Goal: Task Accomplishment & Management: Complete application form

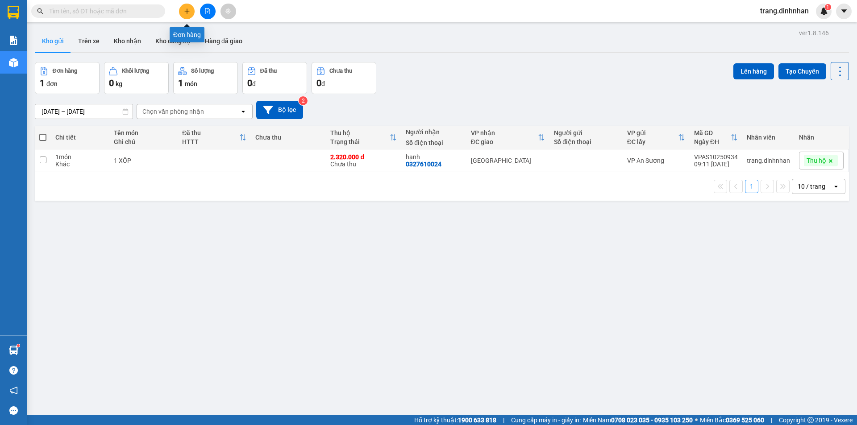
click at [184, 12] on icon "plus" at bounding box center [187, 11] width 6 height 6
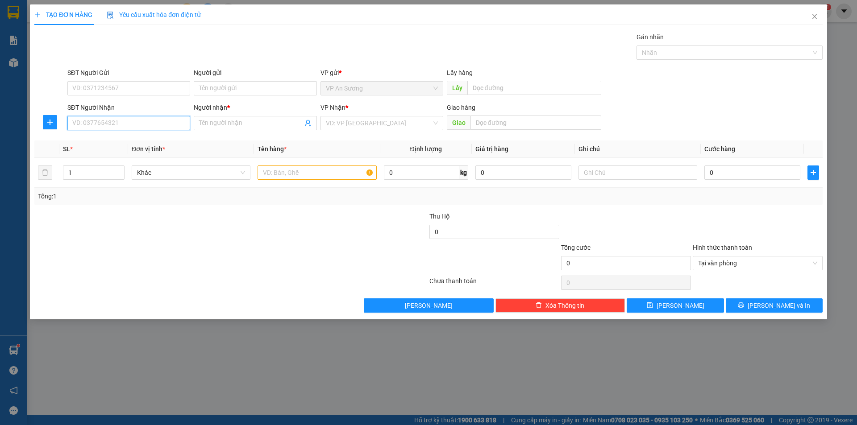
click at [117, 129] on input "SĐT Người Nhận" at bounding box center [128, 123] width 123 height 14
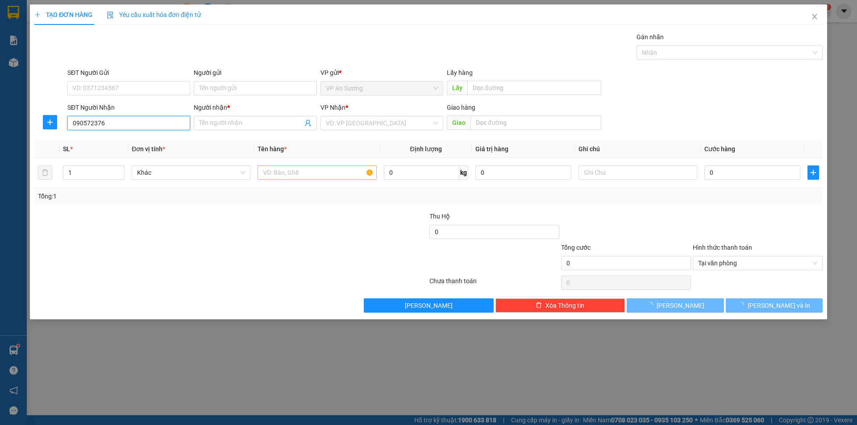
type input "0905723760"
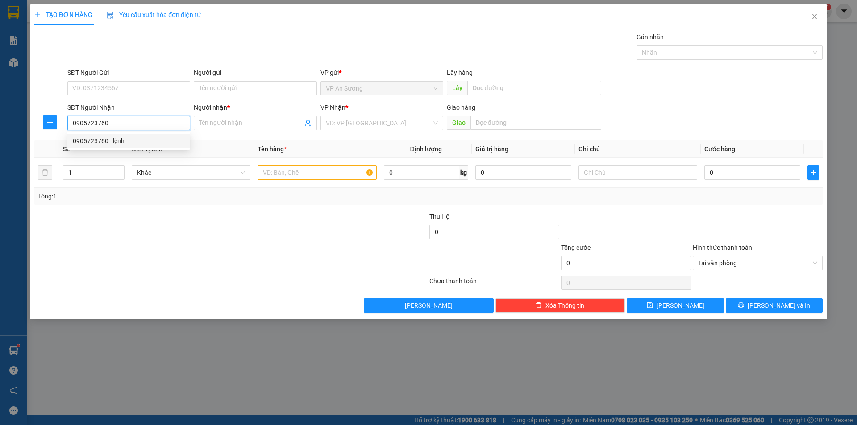
click at [108, 141] on div "0905723760 - lệnh" at bounding box center [129, 141] width 112 height 10
type input "lệnh"
type input "0905723760"
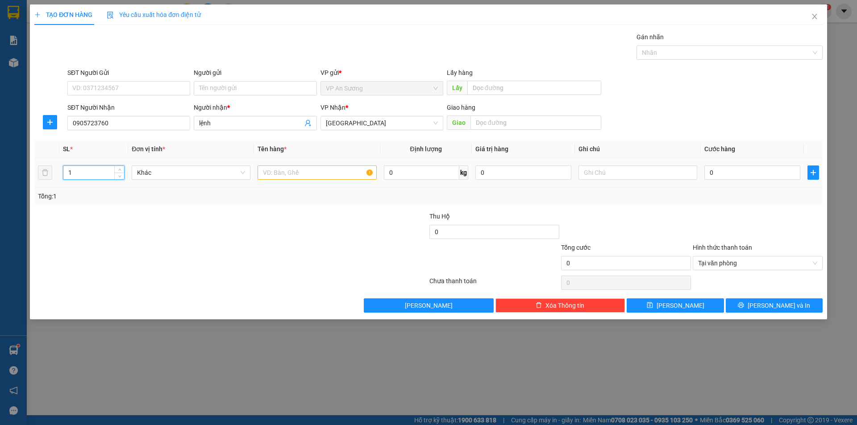
click at [92, 173] on input "1" at bounding box center [93, 172] width 61 height 13
type input "6"
click at [267, 176] on input "text" at bounding box center [316, 173] width 119 height 14
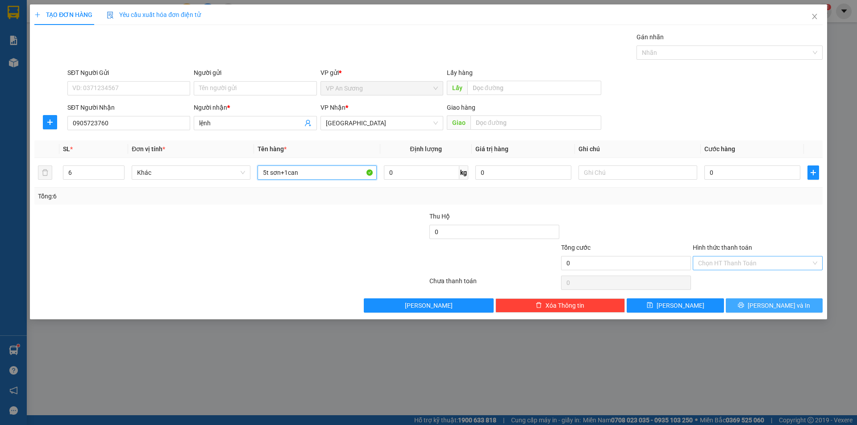
type input "5t sơn+1can"
click at [779, 303] on span "[PERSON_NAME] và In" at bounding box center [778, 306] width 62 height 10
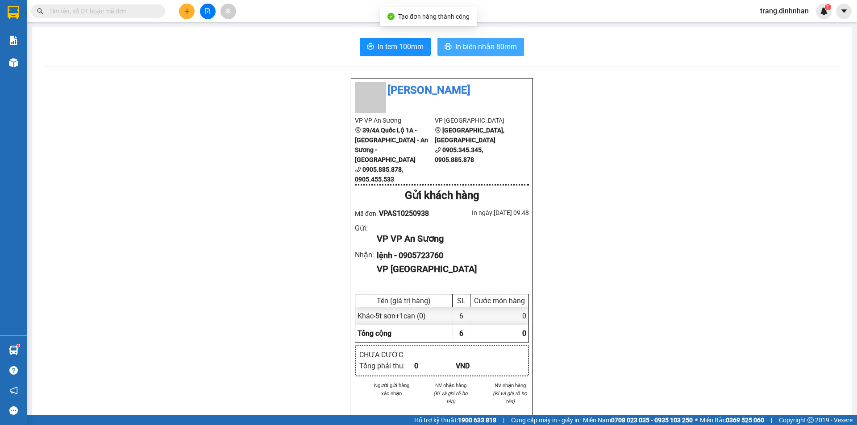
click at [481, 50] on span "In biên nhận 80mm" at bounding box center [486, 46] width 62 height 11
click at [132, 10] on input "text" at bounding box center [101, 11] width 105 height 10
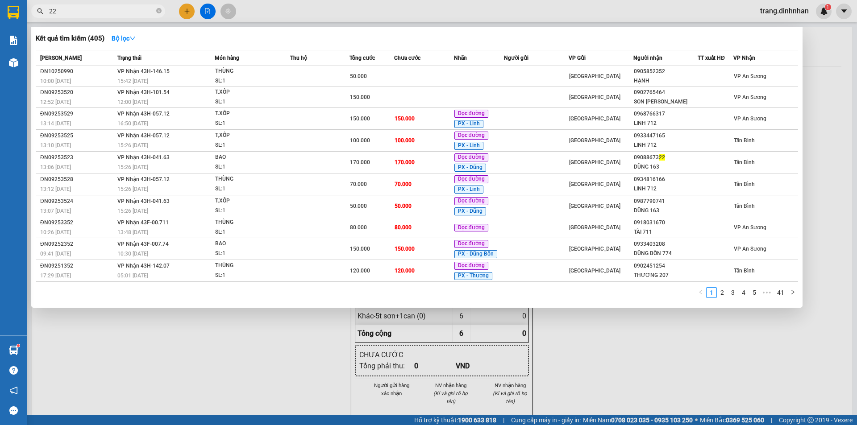
type input "222"
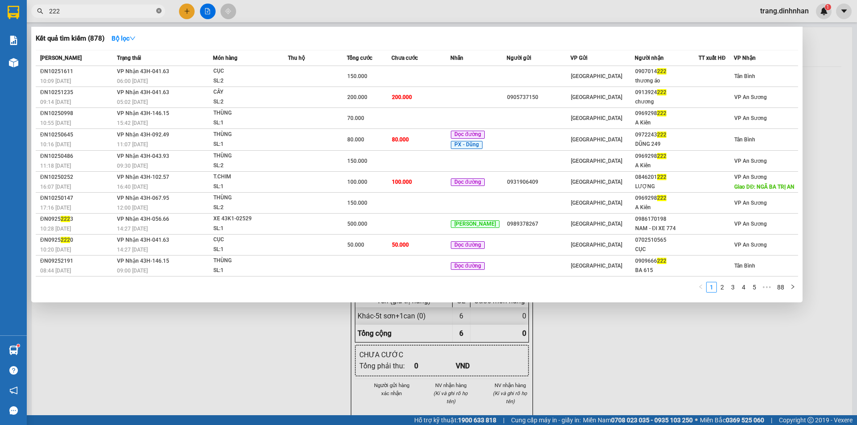
click at [157, 12] on icon "close-circle" at bounding box center [158, 10] width 5 height 5
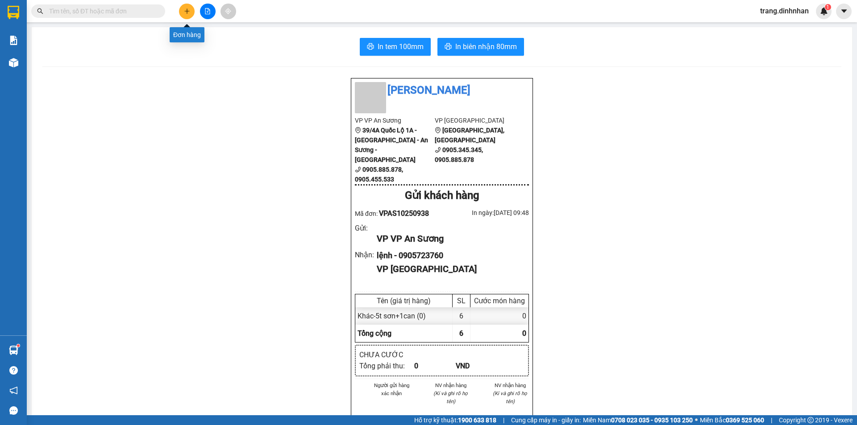
click at [187, 12] on icon "plus" at bounding box center [187, 11] width 6 height 6
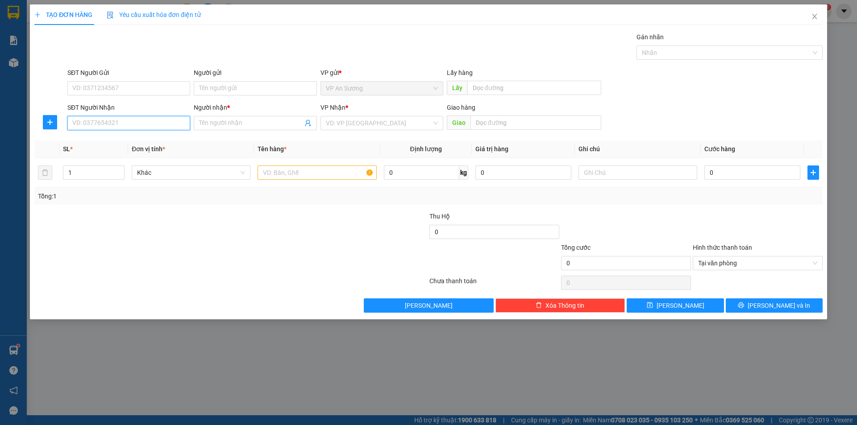
click at [91, 128] on input "SĐT Người Nhận" at bounding box center [128, 123] width 123 height 14
type input "0"
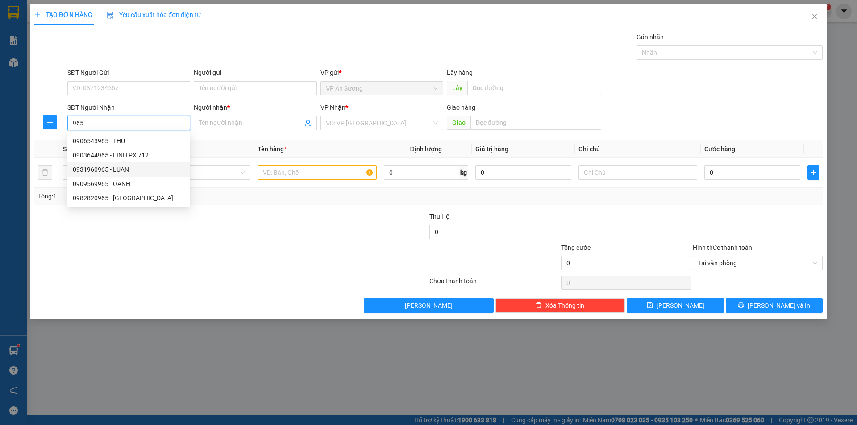
click at [86, 169] on div "0931960965 - LUAN" at bounding box center [129, 170] width 112 height 10
type input "0931960965"
type input "LUAN"
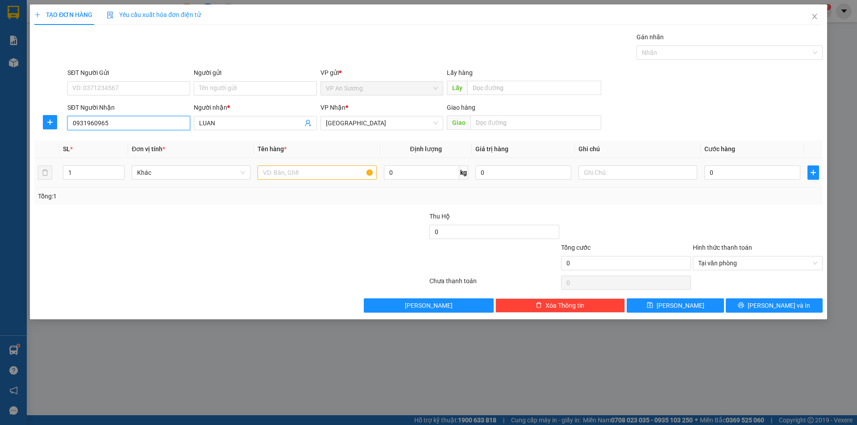
type input "0931960965"
click at [278, 167] on input "text" at bounding box center [316, 173] width 119 height 14
type input "hộp trắng"
click at [708, 169] on input "0" at bounding box center [752, 173] width 96 height 14
type input "6"
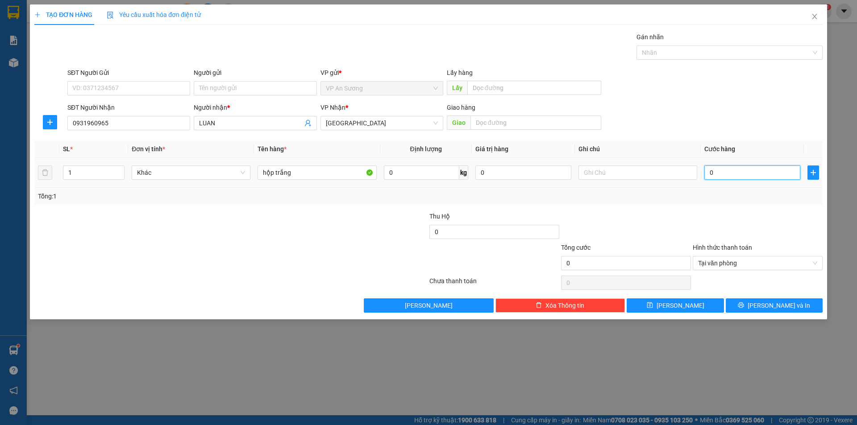
type input "6"
type input "60"
type input "600"
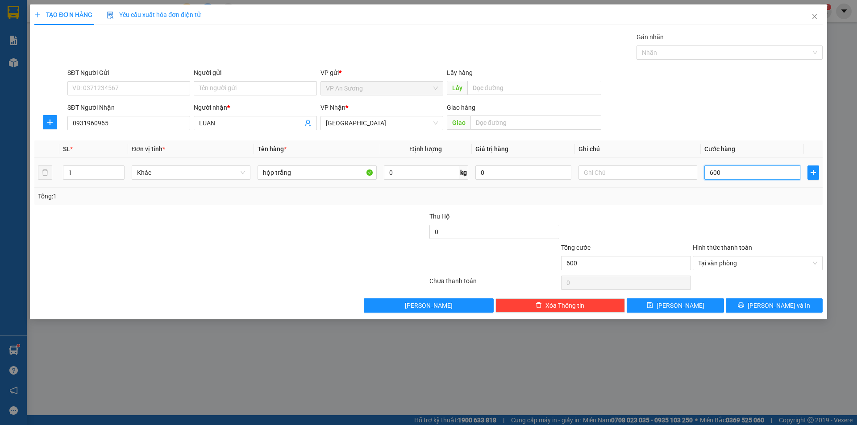
type input "6.000"
type input "60.000"
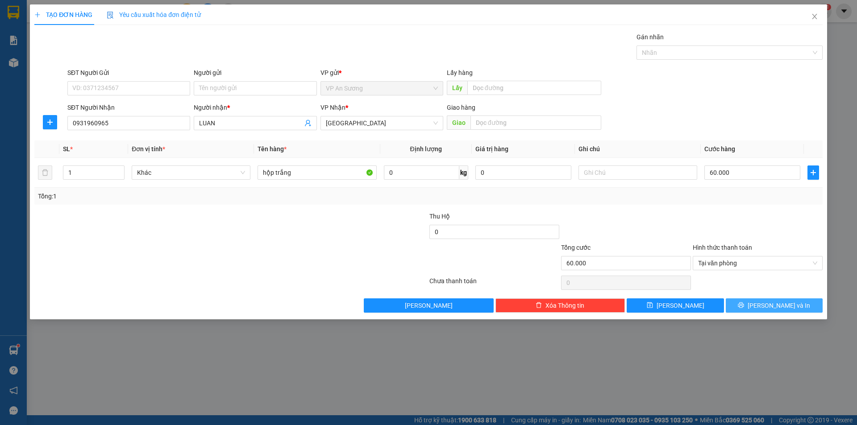
click at [769, 302] on span "[PERSON_NAME] và In" at bounding box center [778, 306] width 62 height 10
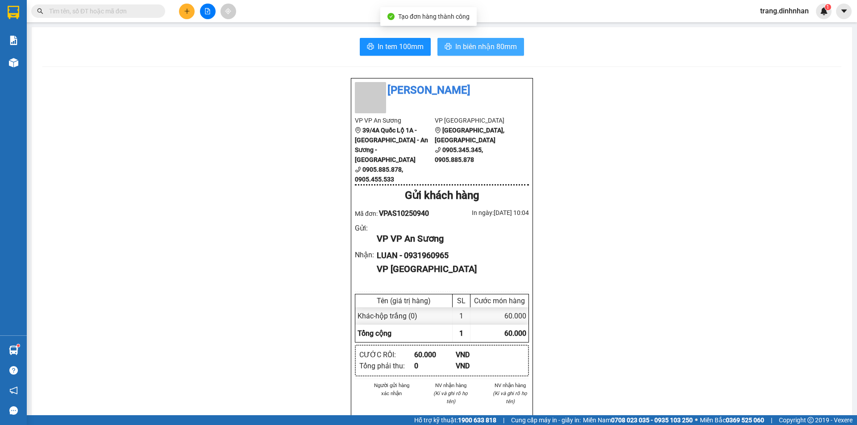
click at [465, 52] on span "In biên nhận 80mm" at bounding box center [486, 46] width 62 height 11
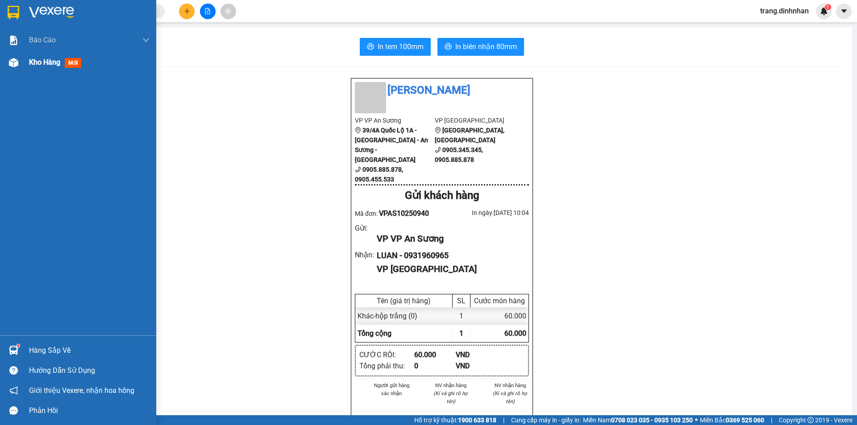
click at [50, 62] on span "Kho hàng" at bounding box center [44, 62] width 31 height 8
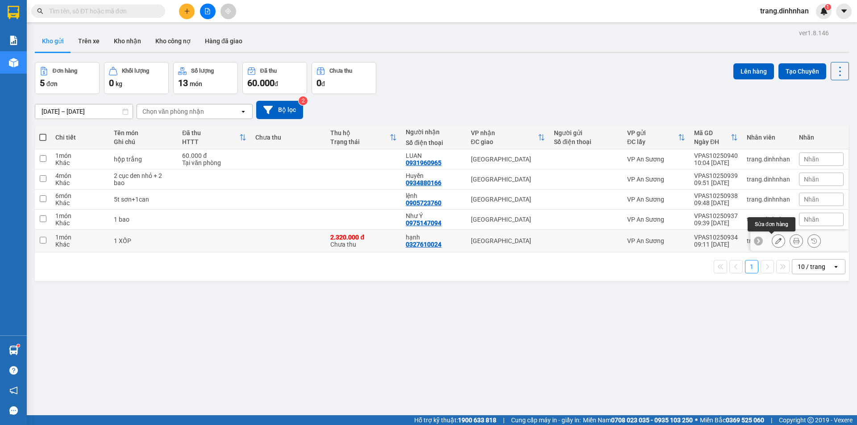
click at [772, 238] on button at bounding box center [778, 241] width 12 height 16
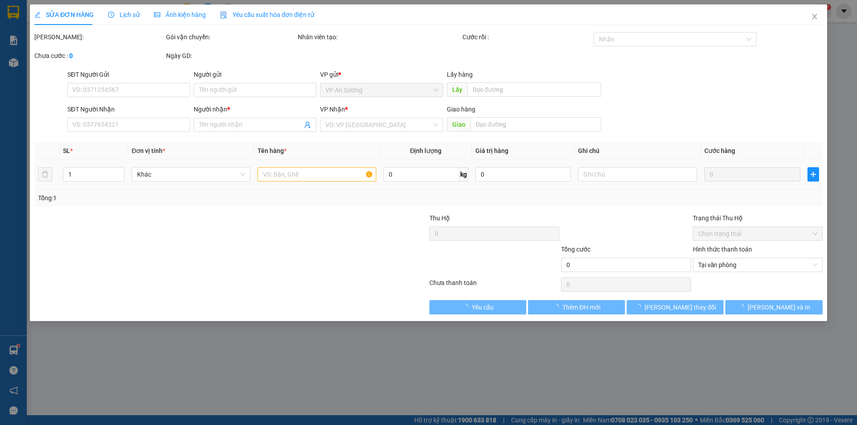
type input "0327610024"
type input "hạnh"
type input "2.320.000"
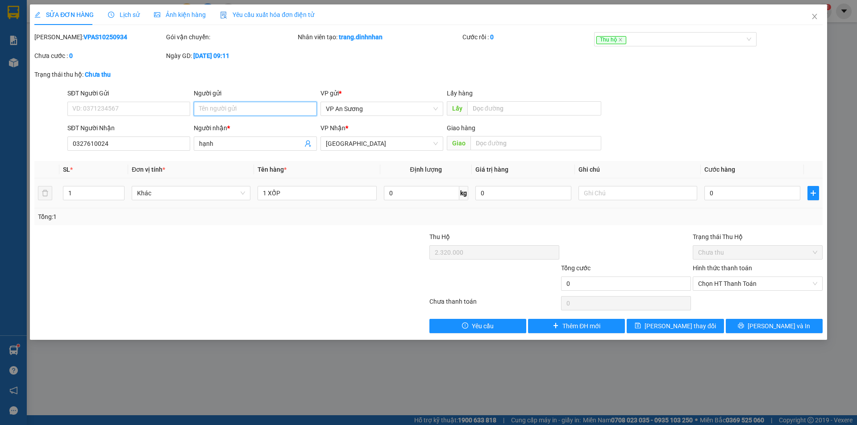
click at [207, 106] on input "Người gửi" at bounding box center [255, 109] width 123 height 14
type input "249"
click at [707, 324] on button "[PERSON_NAME] thay đổi" at bounding box center [675, 326] width 97 height 14
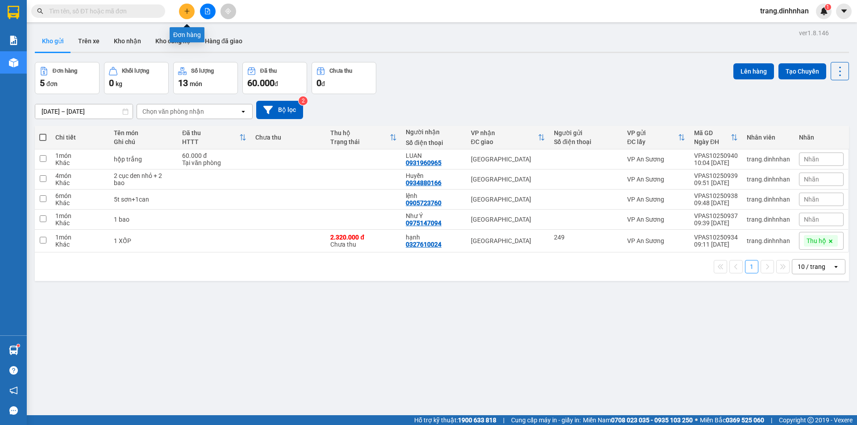
click at [182, 10] on button at bounding box center [187, 12] width 16 height 16
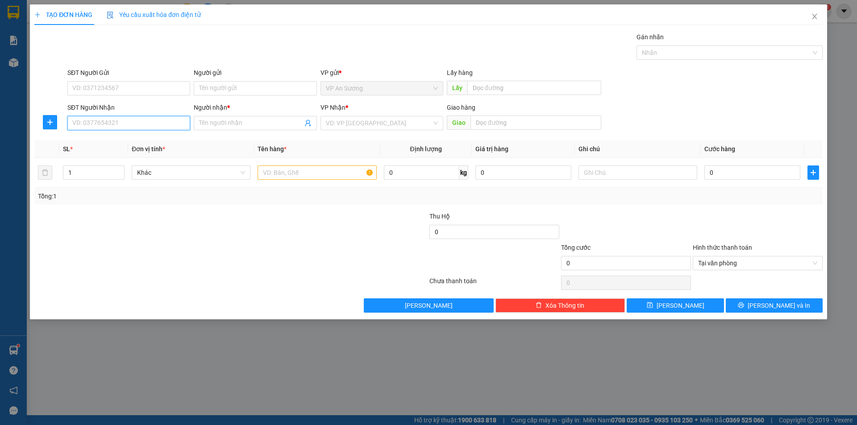
click at [176, 118] on input "SĐT Người Nhận" at bounding box center [128, 123] width 123 height 14
click at [104, 154] on div "0903548999 - thắng" at bounding box center [129, 155] width 112 height 10
type input "0903548999"
type input "thắng"
type input "0903548999"
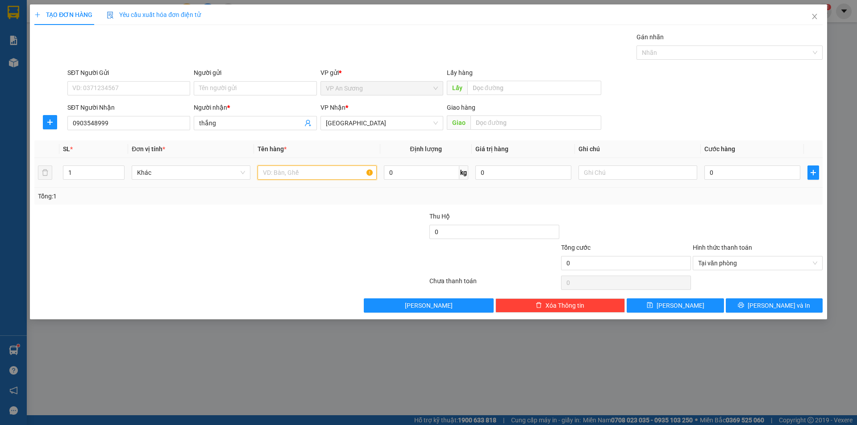
click at [274, 173] on input "text" at bounding box center [316, 173] width 119 height 14
type input "txop nhỏ"
click at [706, 168] on input "0" at bounding box center [752, 173] width 96 height 14
type input "8"
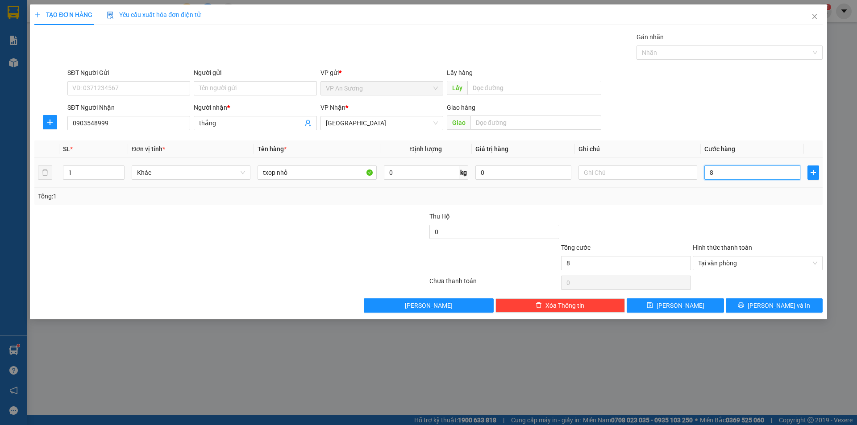
type input "80"
type input "800"
type input "8.000"
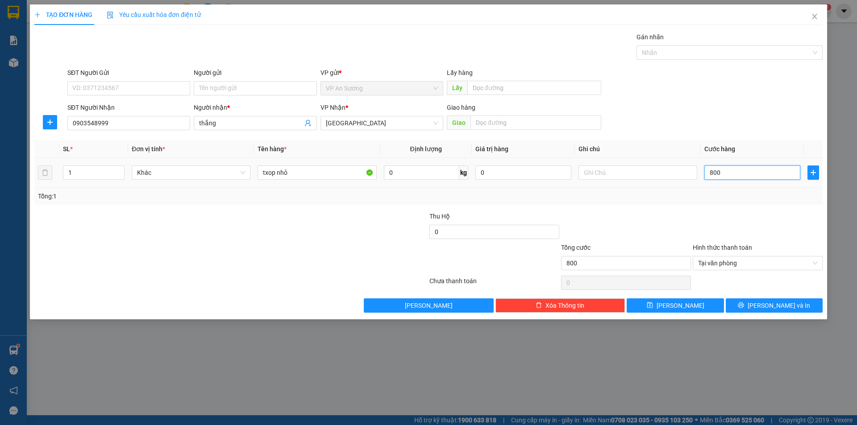
type input "8.000"
type input "80.000"
click at [744, 307] on button "[PERSON_NAME] và In" at bounding box center [774, 306] width 97 height 14
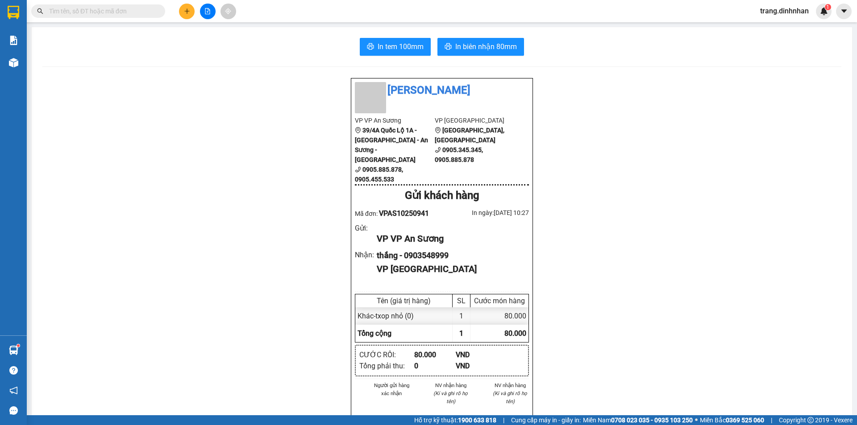
click at [144, 8] on input "text" at bounding box center [101, 11] width 105 height 10
click at [183, 4] on button at bounding box center [187, 12] width 16 height 16
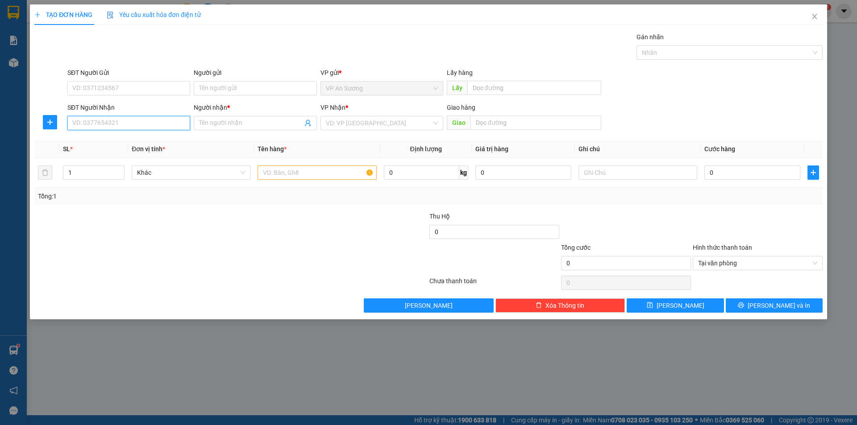
click at [144, 122] on input "SĐT Người Nhận" at bounding box center [128, 123] width 123 height 14
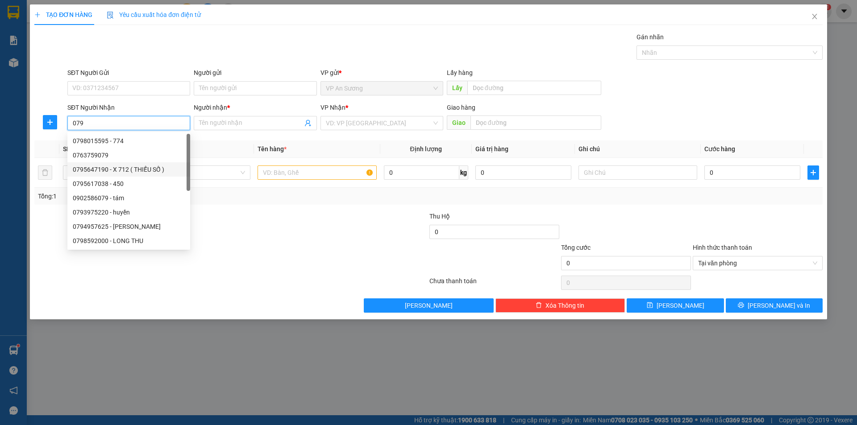
scroll to position [29, 0]
click at [102, 121] on input "079" at bounding box center [128, 123] width 123 height 14
type input "0"
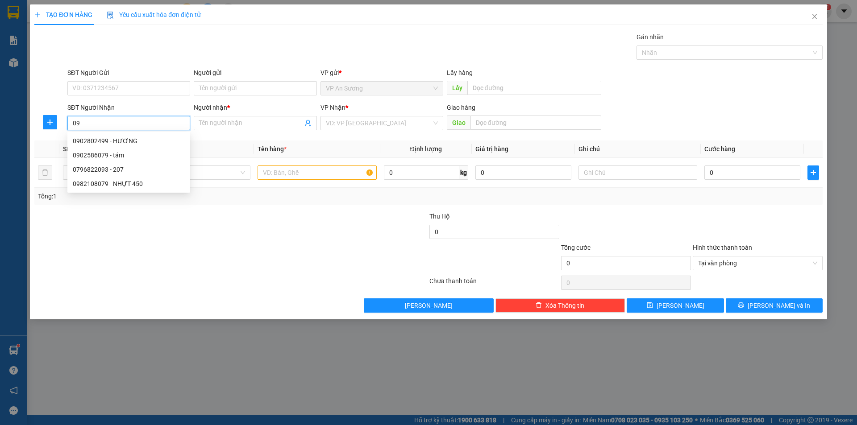
scroll to position [0, 0]
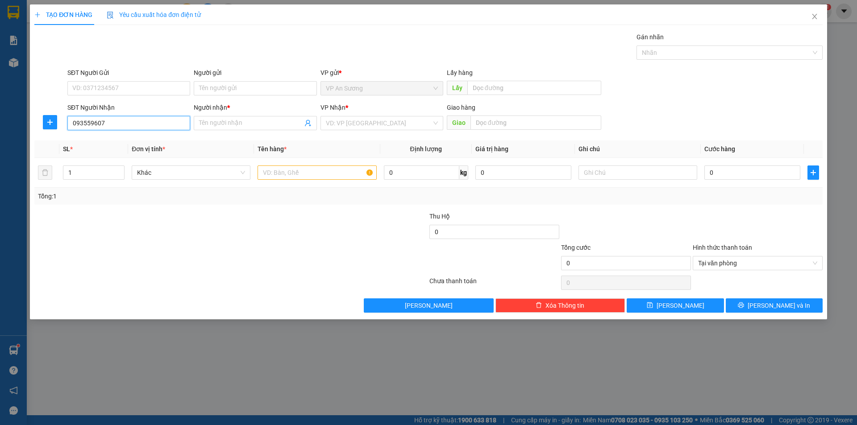
type input "0935596079"
click at [101, 142] on div "0935596079 - [GEOGRAPHIC_DATA] ( sơn )" at bounding box center [133, 141] width 120 height 10
type input "[PERSON_NAME] ( sơn )"
type input "0935596079"
click at [100, 168] on input "1" at bounding box center [93, 172] width 61 height 13
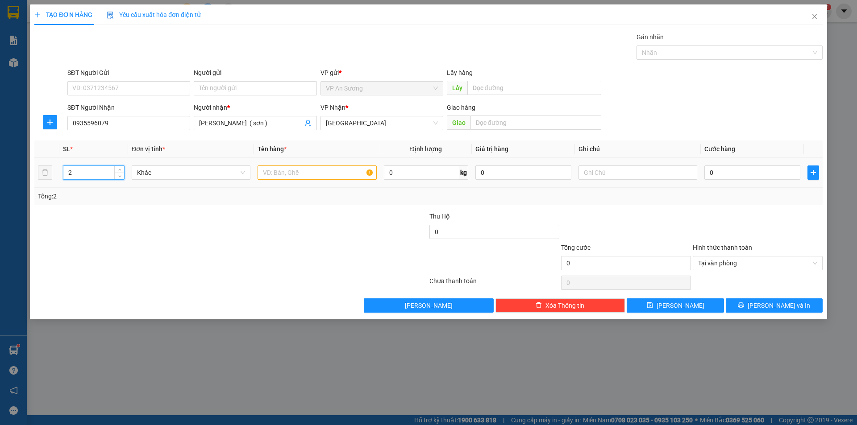
type input "2"
click at [266, 177] on input "text" at bounding box center [316, 173] width 119 height 14
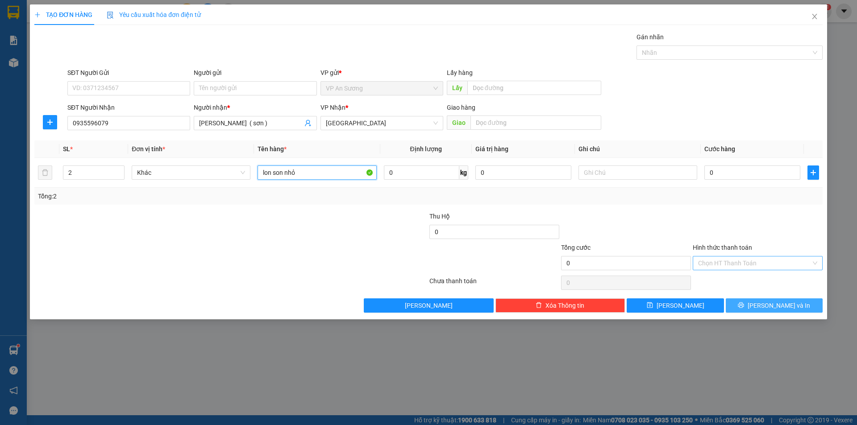
type input "lon son nhỏ"
click at [767, 304] on span "[PERSON_NAME] và In" at bounding box center [778, 306] width 62 height 10
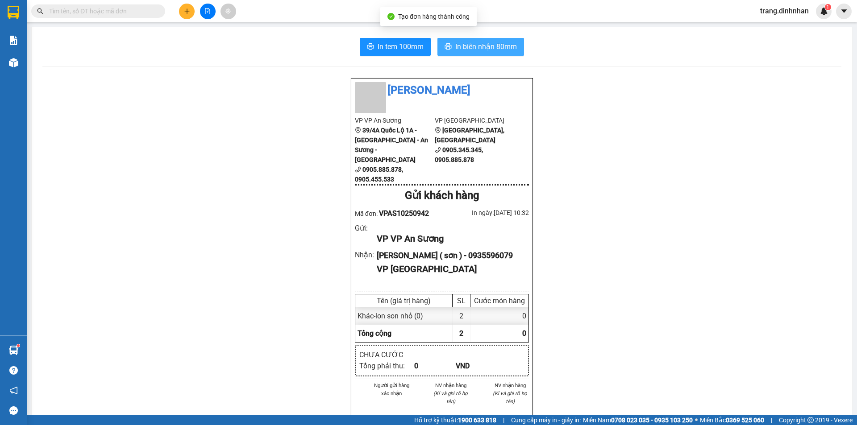
click at [480, 46] on span "In biên nhận 80mm" at bounding box center [486, 46] width 62 height 11
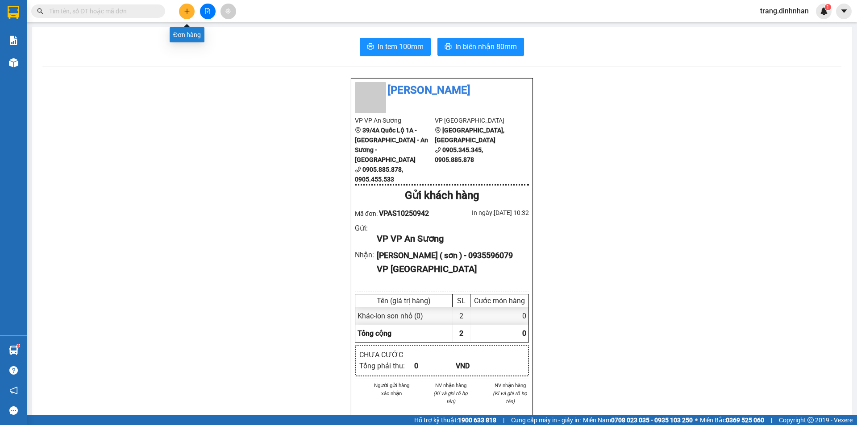
click at [187, 13] on icon "plus" at bounding box center [187, 11] width 6 height 6
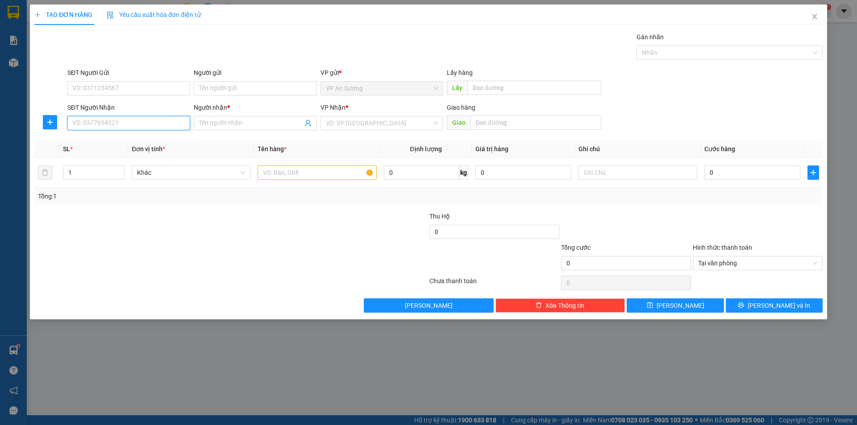
click at [140, 121] on input "SĐT Người Nhận" at bounding box center [128, 123] width 123 height 14
click at [112, 141] on div "0934905502 - [GEOGRAPHIC_DATA] ( sơn )" at bounding box center [133, 141] width 120 height 10
type input "0934905502"
type input "Vân ( sơn )"
type input "0934905502"
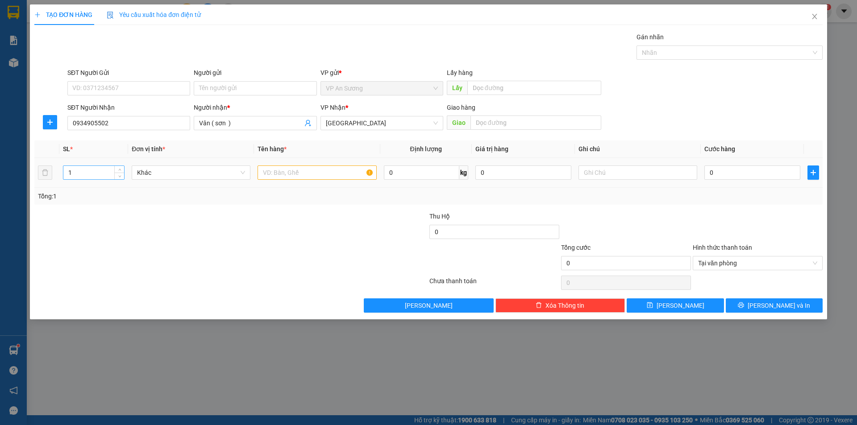
click at [87, 174] on input "1" at bounding box center [93, 172] width 61 height 13
type input "5"
click at [270, 170] on input "text" at bounding box center [316, 173] width 119 height 14
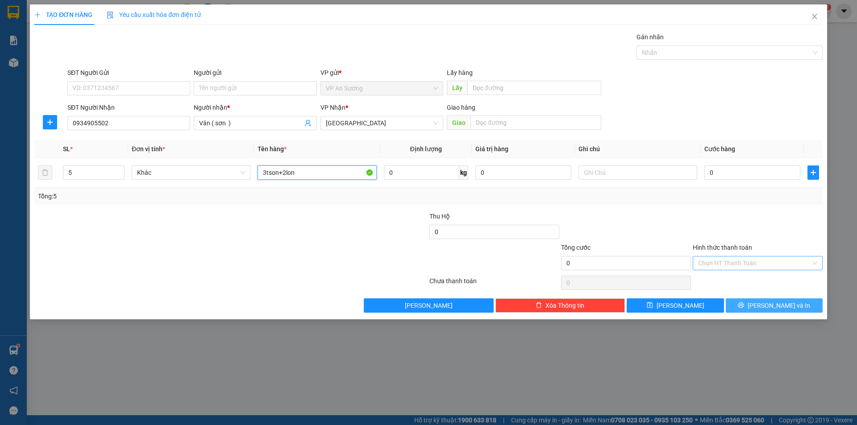
type input "3tson+2lon"
click at [769, 306] on span "[PERSON_NAME] và In" at bounding box center [778, 306] width 62 height 10
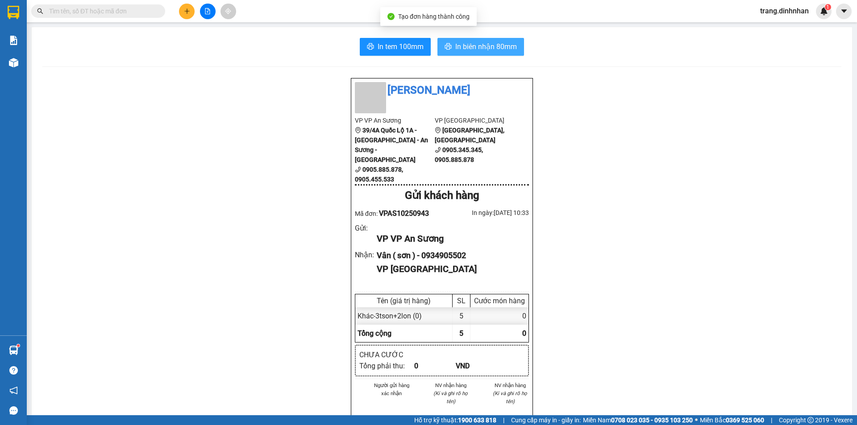
click at [478, 47] on span "In biên nhận 80mm" at bounding box center [486, 46] width 62 height 11
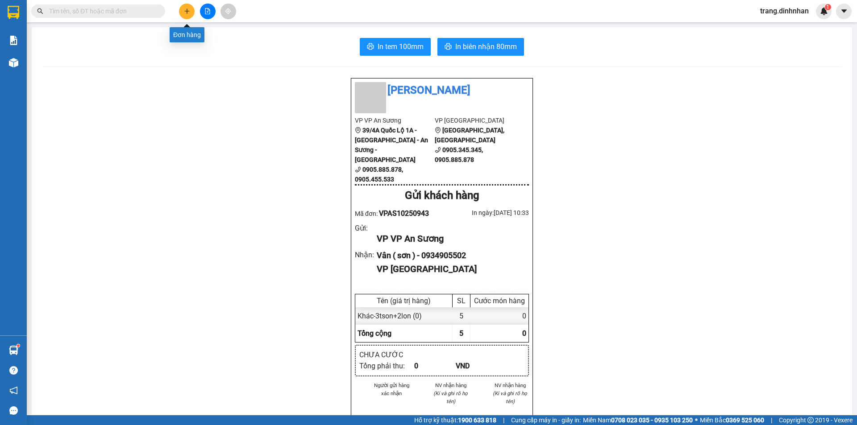
click at [185, 12] on icon "plus" at bounding box center [187, 11] width 6 height 6
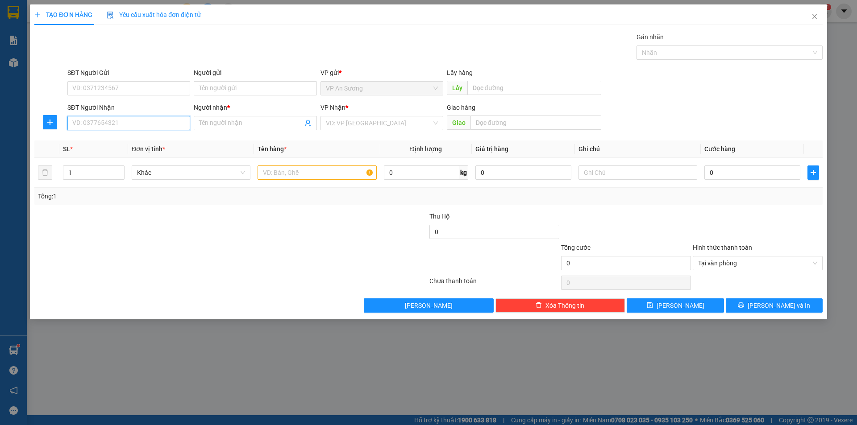
click at [123, 126] on input "SĐT Người Nhận" at bounding box center [128, 123] width 123 height 14
type input "0905999072"
click at [116, 141] on div "0905999072 - bền" at bounding box center [129, 141] width 112 height 10
type input "bền"
type input "0905999072"
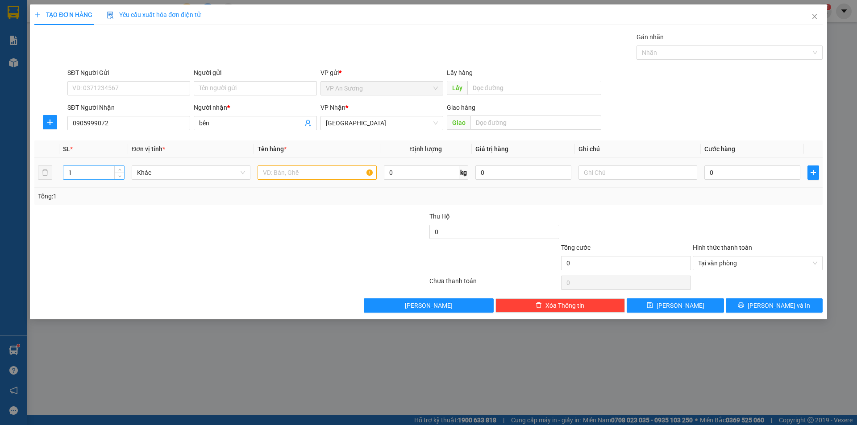
click at [95, 168] on input "1" at bounding box center [93, 172] width 61 height 13
type input "3"
click at [266, 173] on input "text" at bounding box center [316, 173] width 119 height 14
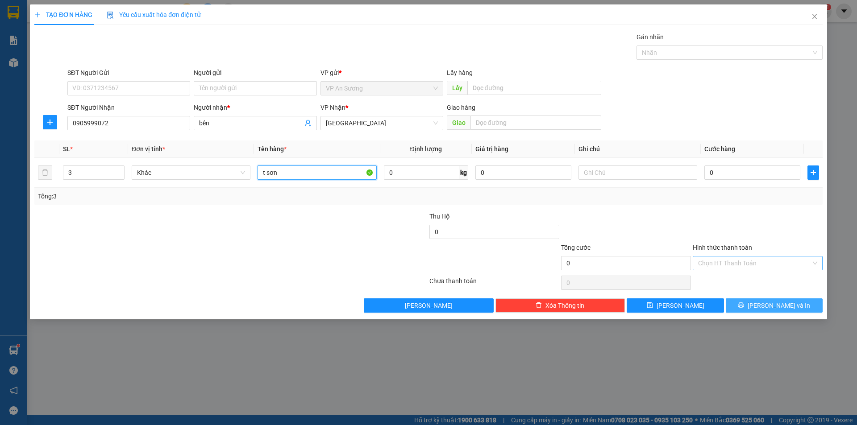
type input "t sơn"
click at [785, 302] on span "[PERSON_NAME] và In" at bounding box center [778, 306] width 62 height 10
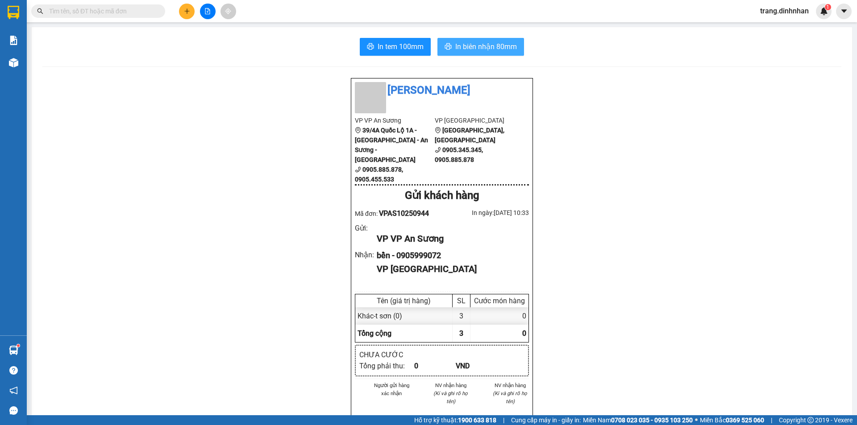
click at [492, 45] on span "In biên nhận 80mm" at bounding box center [486, 46] width 62 height 11
click at [183, 14] on button at bounding box center [187, 12] width 16 height 16
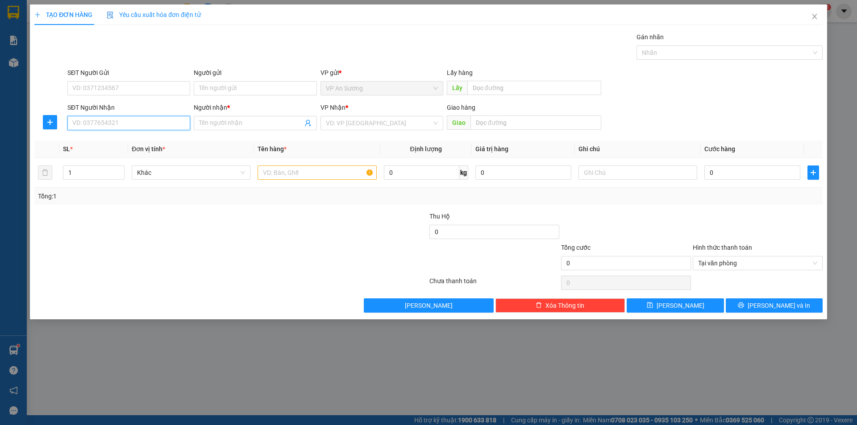
click at [157, 120] on input "SĐT Người Nhận" at bounding box center [128, 123] width 123 height 14
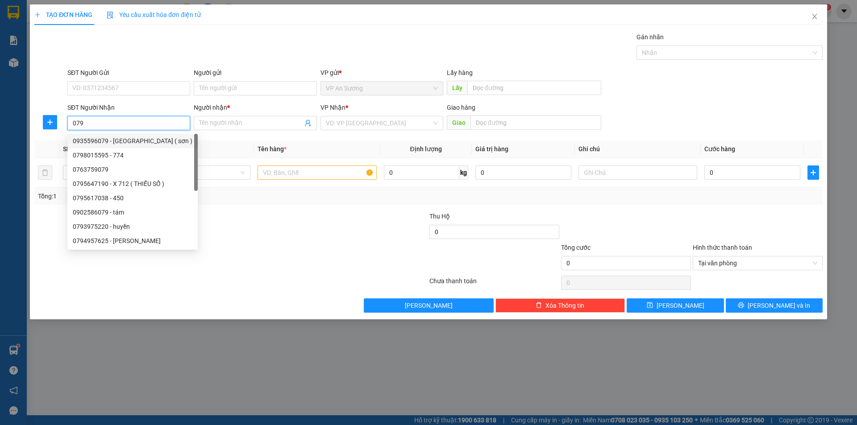
click at [129, 140] on div "0935596079 - [GEOGRAPHIC_DATA] ( sơn )" at bounding box center [133, 141] width 120 height 10
type input "0935596079"
type input "[PERSON_NAME] ( sơn )"
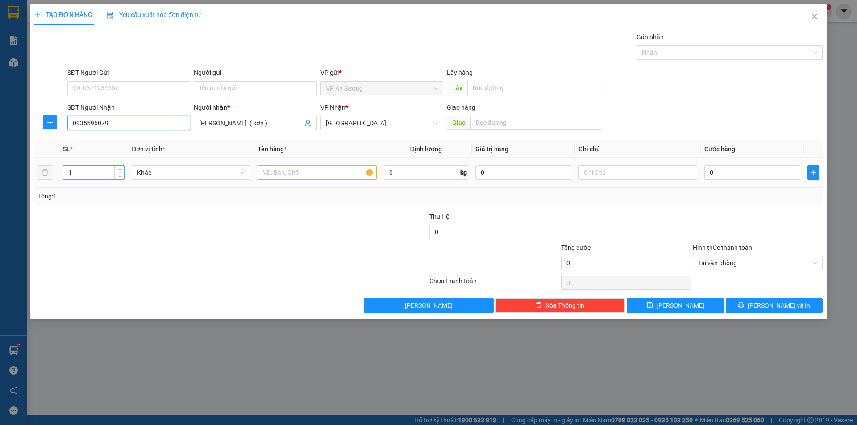
type input "0935596079"
click at [100, 171] on input "1" at bounding box center [93, 172] width 61 height 13
type input "3"
click at [275, 170] on input "text" at bounding box center [316, 173] width 119 height 14
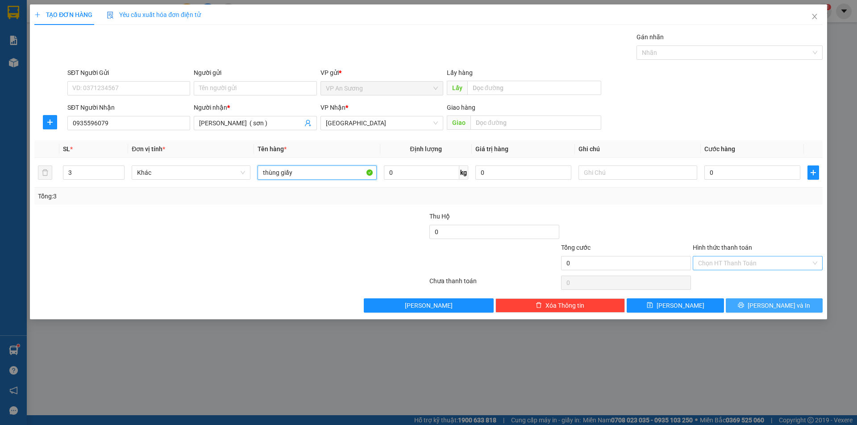
type input "thùng giấy"
click at [765, 306] on button "[PERSON_NAME] và In" at bounding box center [774, 306] width 97 height 14
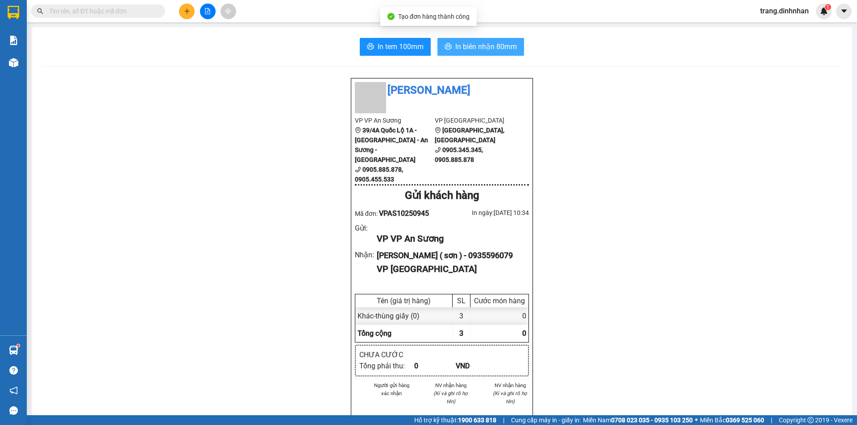
click at [485, 53] on button "In biên nhận 80mm" at bounding box center [480, 47] width 87 height 18
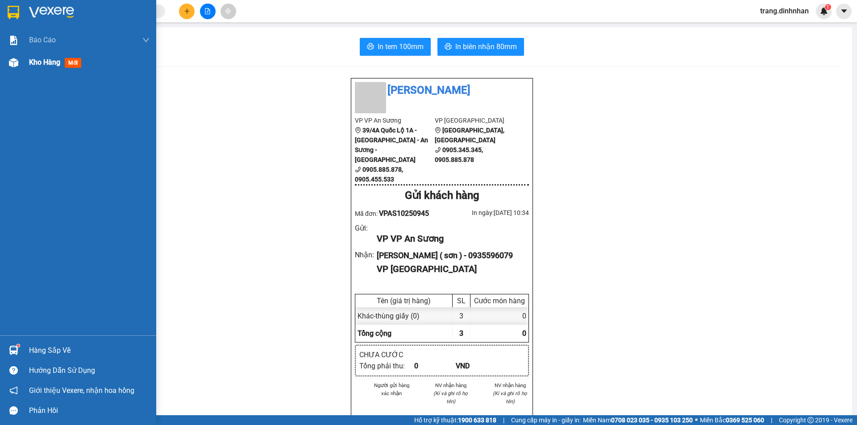
click at [46, 63] on span "Kho hàng" at bounding box center [44, 62] width 31 height 8
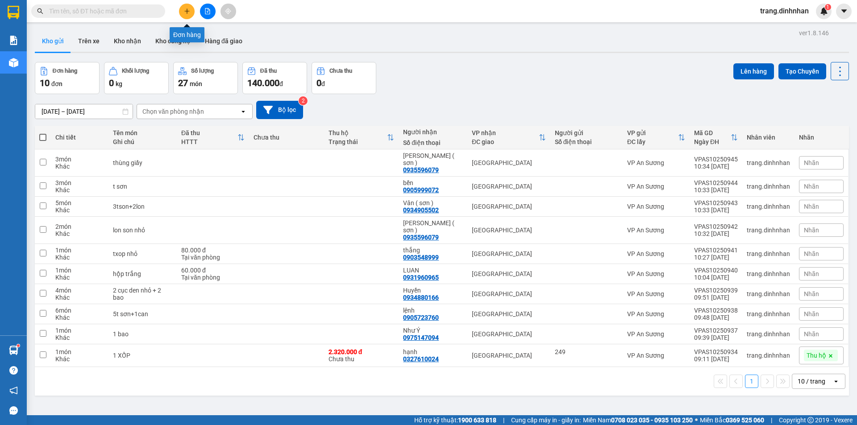
click at [184, 15] on button at bounding box center [187, 12] width 16 height 16
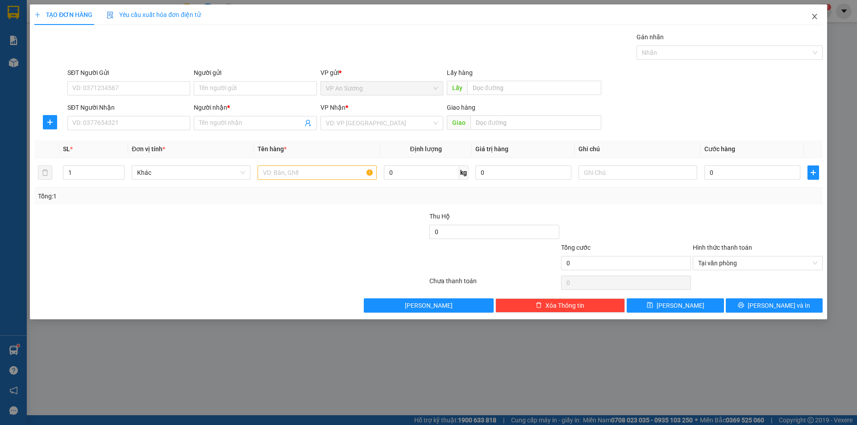
drag, startPoint x: 818, startPoint y: 19, endPoint x: 323, endPoint y: 26, distance: 494.9
click at [817, 19] on span "Close" at bounding box center [814, 16] width 25 height 25
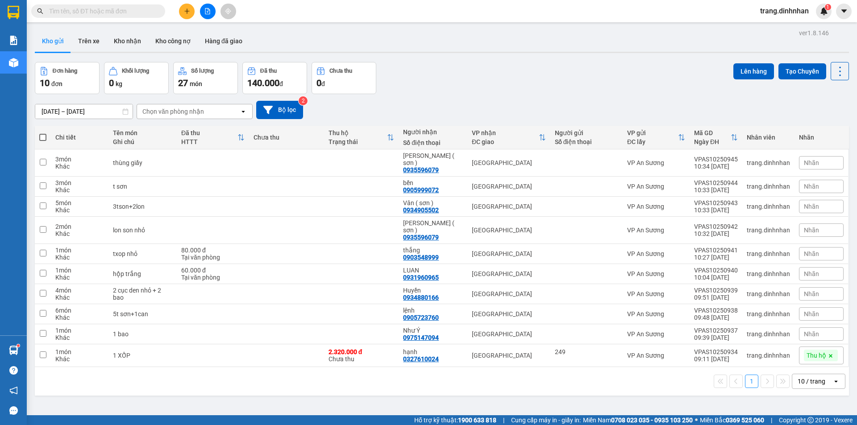
click at [137, 10] on input "text" at bounding box center [101, 11] width 105 height 10
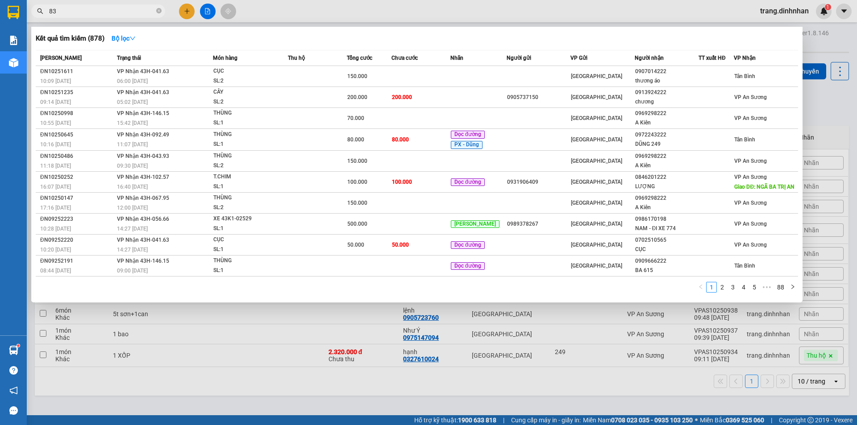
type input "833"
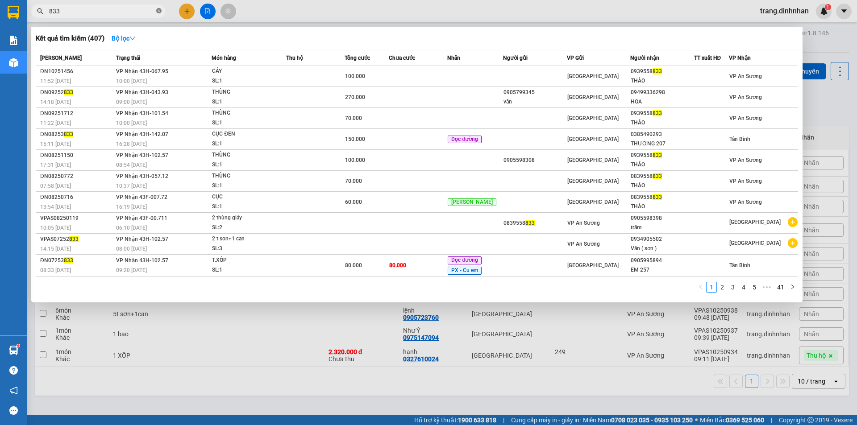
click at [158, 10] on icon "close-circle" at bounding box center [158, 10] width 5 height 5
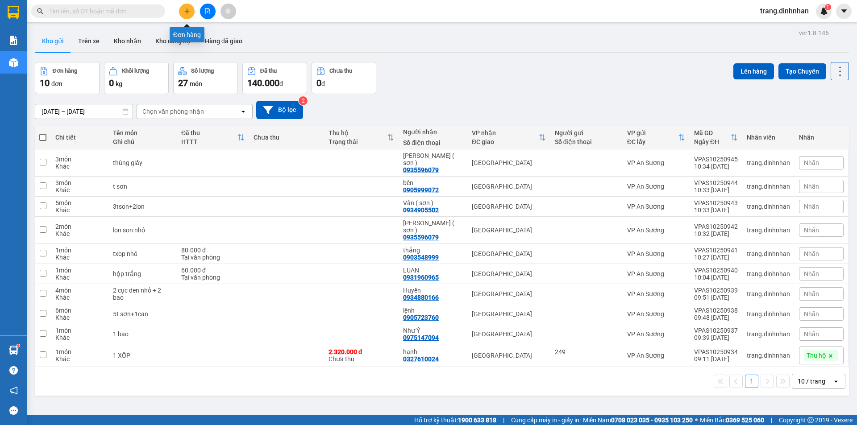
click at [187, 14] on icon "plus" at bounding box center [187, 11] width 6 height 6
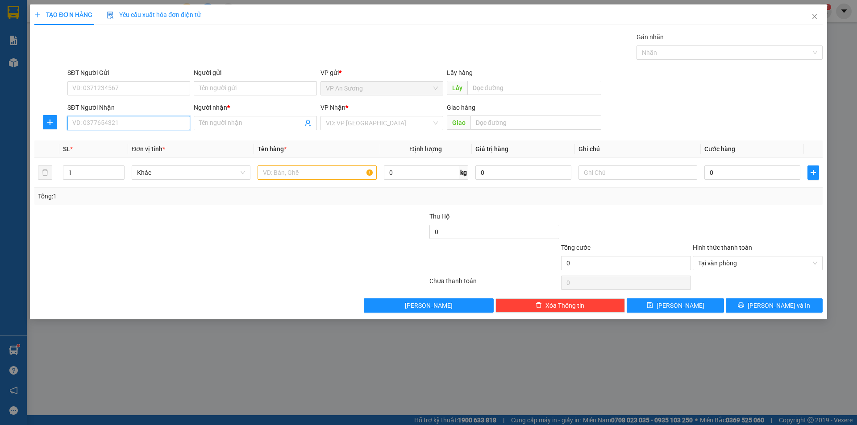
click at [169, 118] on input "SĐT Người Nhận" at bounding box center [128, 123] width 123 height 14
type input "0328774720"
click at [120, 144] on div "0328774720 - chi" at bounding box center [129, 141] width 112 height 10
type input "chi"
type input "0328774720"
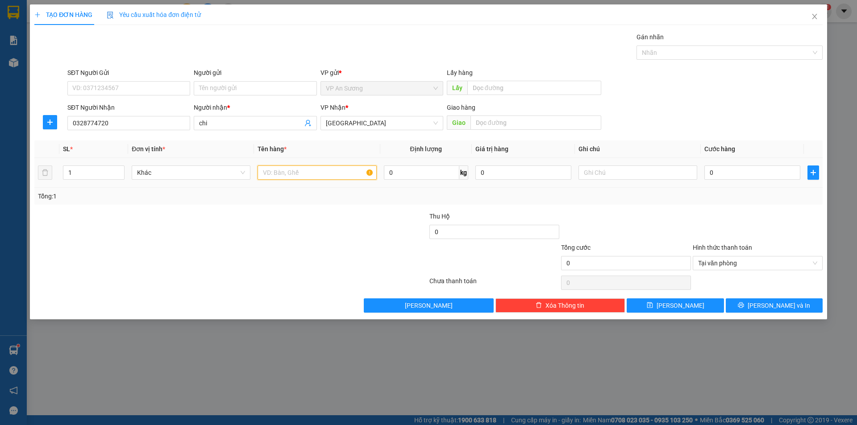
click at [301, 176] on input "text" at bounding box center [316, 173] width 119 height 14
type input "txop"
click at [497, 118] on input "text" at bounding box center [535, 123] width 131 height 14
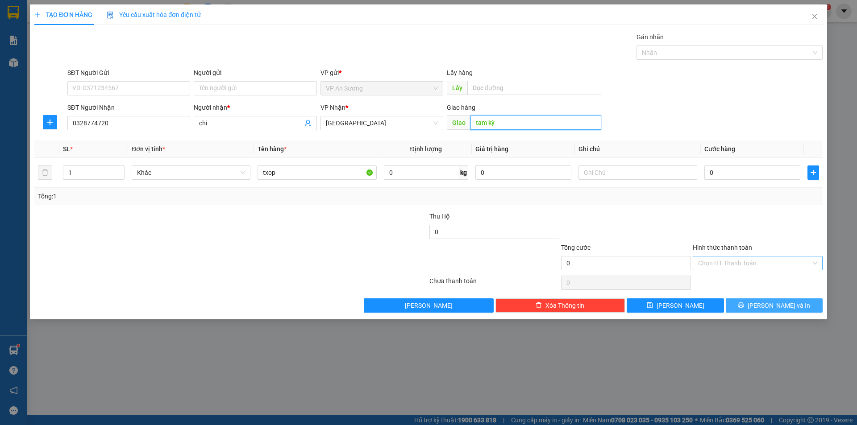
type input "tam kỳ"
click at [784, 312] on button "[PERSON_NAME] và In" at bounding box center [774, 306] width 97 height 14
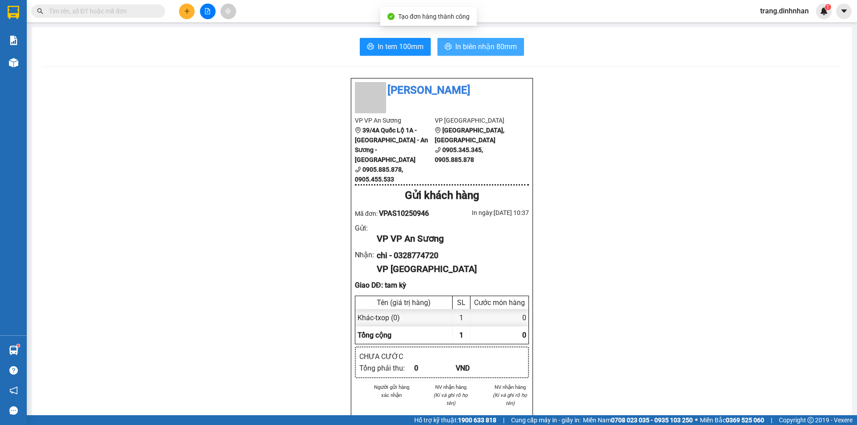
click at [498, 43] on span "In biên nhận 80mm" at bounding box center [486, 46] width 62 height 11
click at [133, 8] on input "text" at bounding box center [101, 11] width 105 height 10
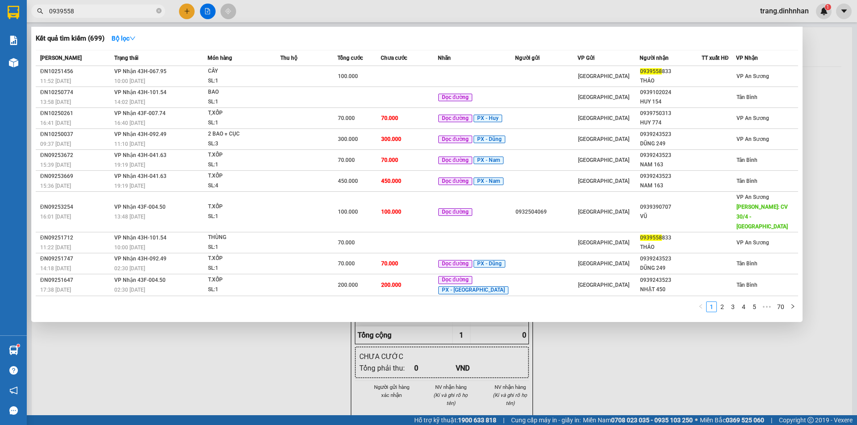
type input "09395588"
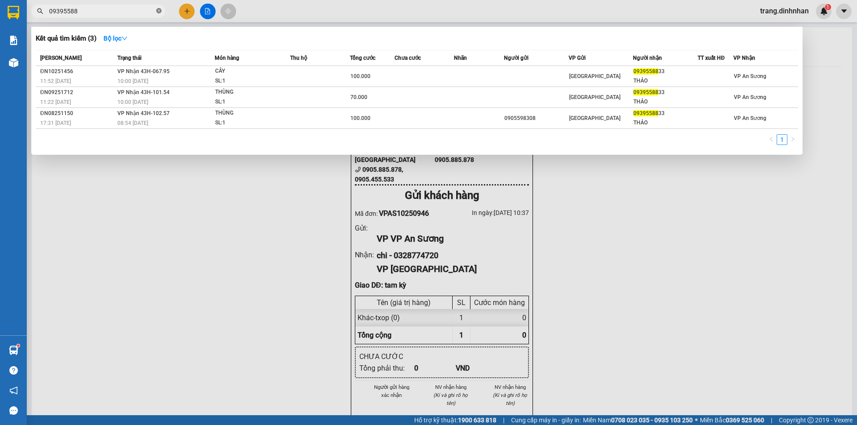
click at [159, 10] on icon "close-circle" at bounding box center [158, 10] width 5 height 5
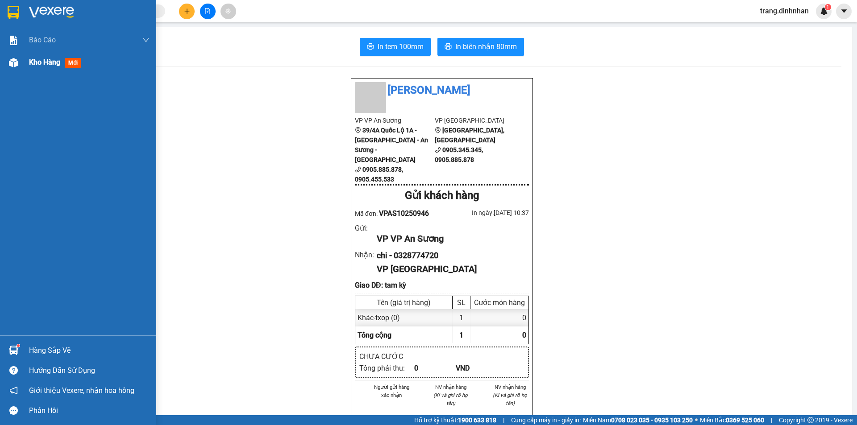
click at [54, 67] on div "Kho hàng mới" at bounding box center [57, 62] width 56 height 11
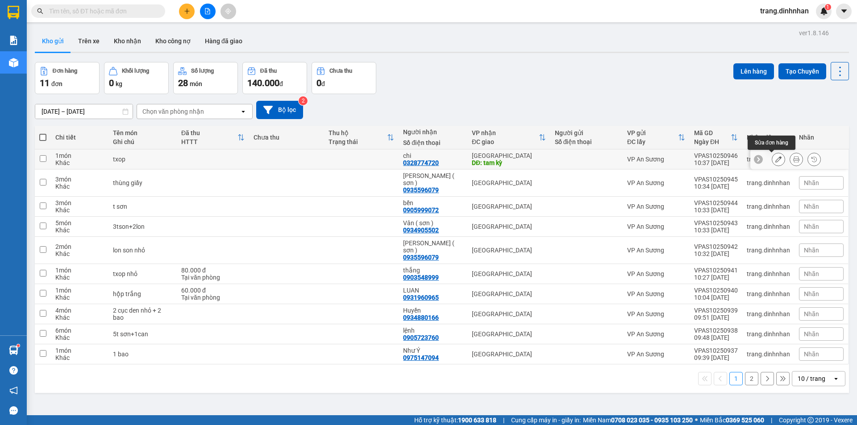
click at [775, 161] on icon at bounding box center [778, 159] width 6 height 6
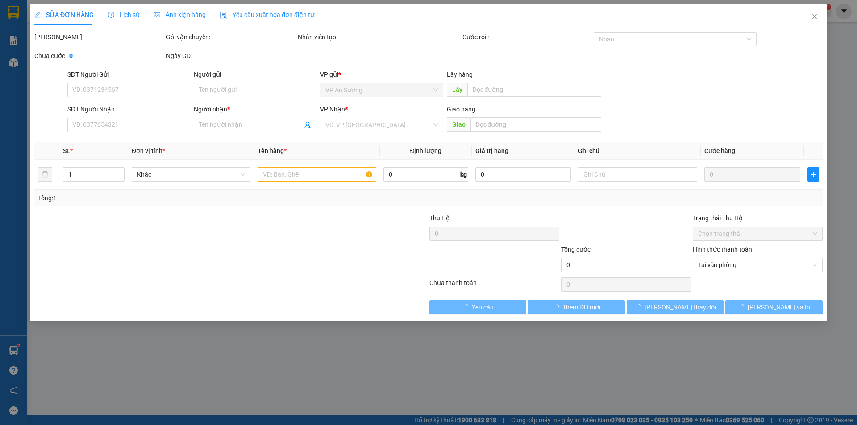
type input "0328774720"
type input "chi"
type input "tam kỳ"
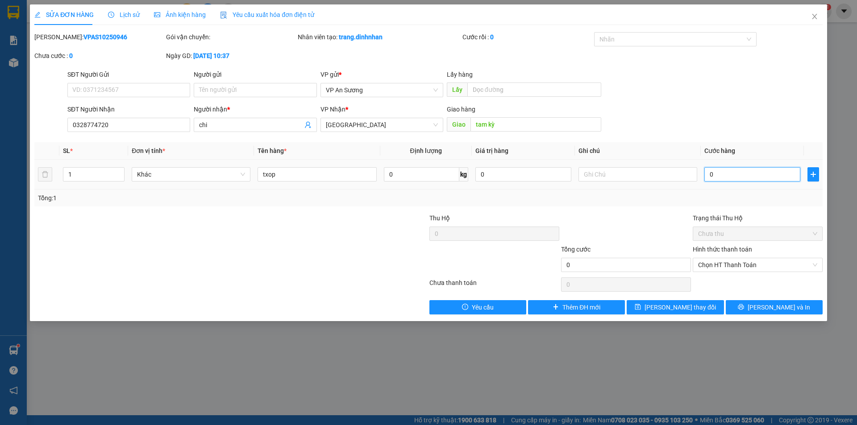
click at [706, 174] on input "0" at bounding box center [752, 174] width 96 height 14
type input "0"
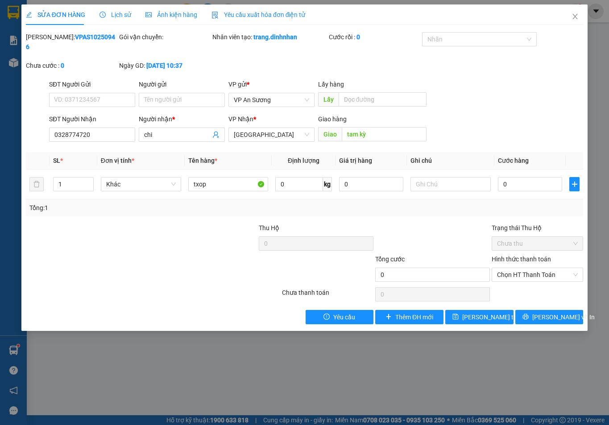
click at [253, 354] on div "SỬA ĐƠN HÀNG Lịch sử Ảnh kiện hàng Yêu cầu xuất hóa đơn điện tử Total Paid Fee …" at bounding box center [304, 212] width 609 height 425
click at [501, 177] on input "0" at bounding box center [530, 184] width 64 height 14
type input "1"
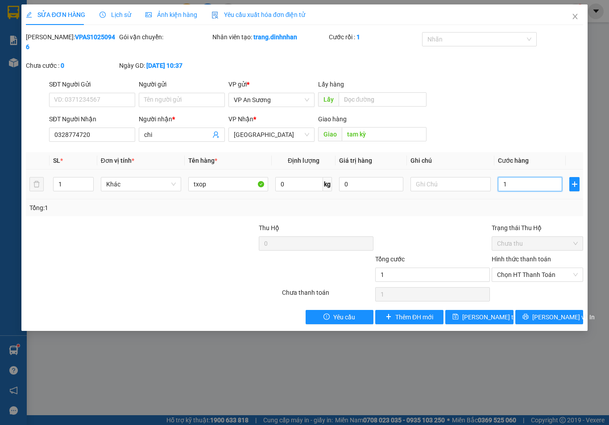
type input "15"
type input "150"
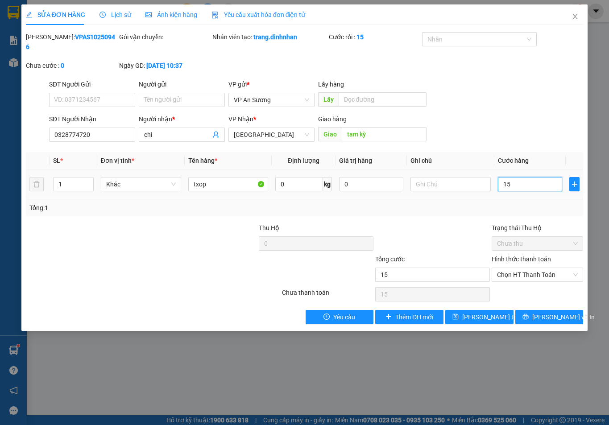
type input "150"
type input "1.500"
type input "15.000"
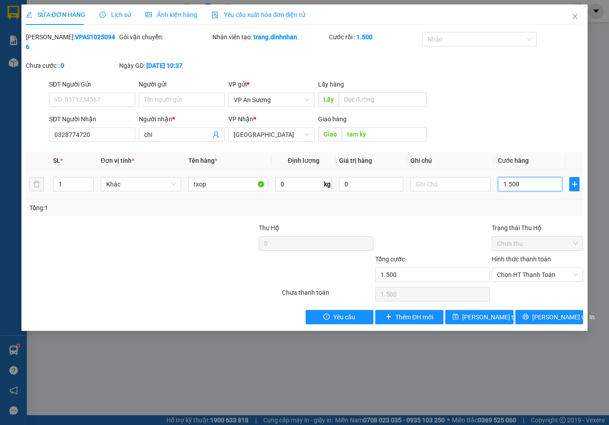
type input "15.000"
type input "150.000"
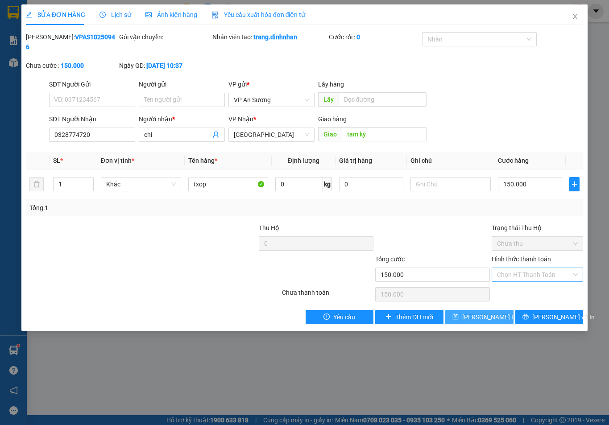
click at [487, 312] on span "[PERSON_NAME] thay đổi" at bounding box center [497, 317] width 71 height 10
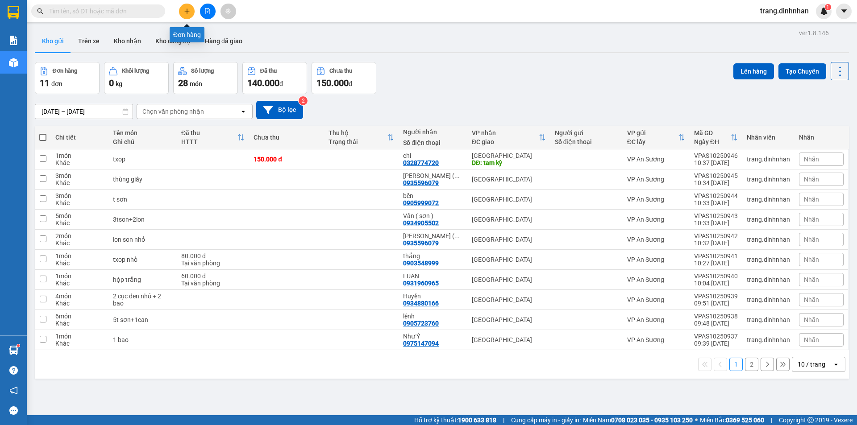
click at [187, 14] on button at bounding box center [187, 12] width 16 height 16
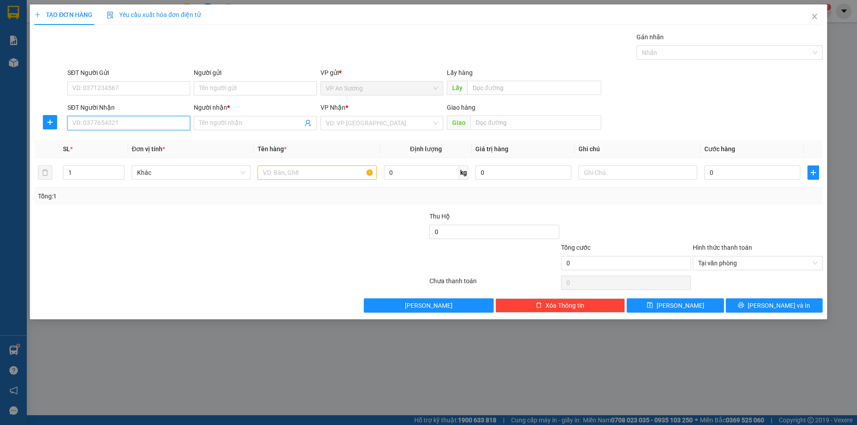
click at [174, 121] on input "SĐT Người Nhận" at bounding box center [128, 123] width 123 height 14
type input "0905146955"
click at [145, 136] on div "0905146955 - A việt ( [GEOGRAPHIC_DATA] )" at bounding box center [135, 141] width 125 height 10
type input "A việt ( [GEOGRAPHIC_DATA] )"
type input "0905146955"
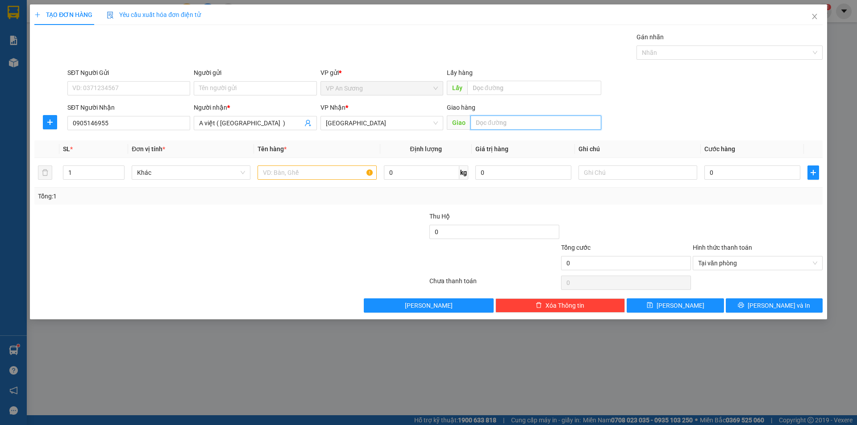
click at [482, 123] on input "text" at bounding box center [535, 123] width 131 height 14
type input "tam kỳ"
click at [292, 174] on input "text" at bounding box center [316, 173] width 119 height 14
type input "thung giấy"
click at [707, 171] on input "0" at bounding box center [752, 173] width 96 height 14
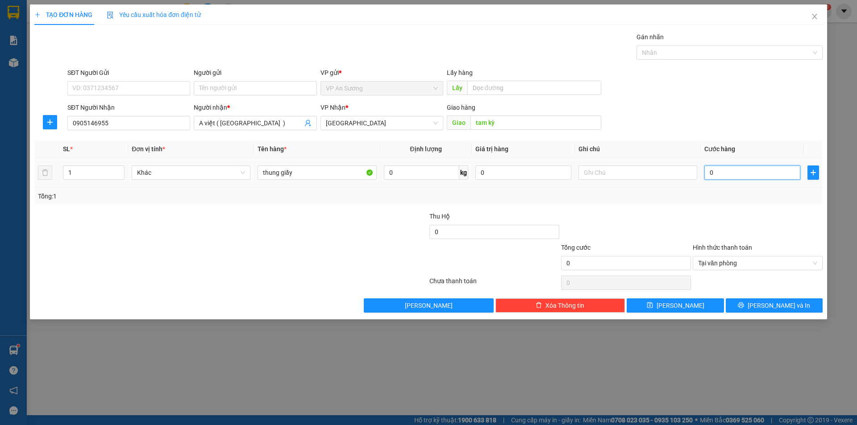
type input "1"
type input "12"
type input "120"
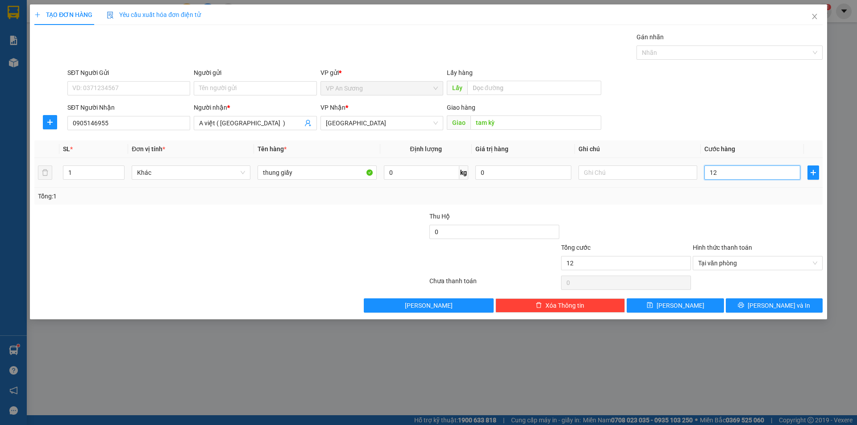
type input "120"
type input "1.200"
type input "12.000"
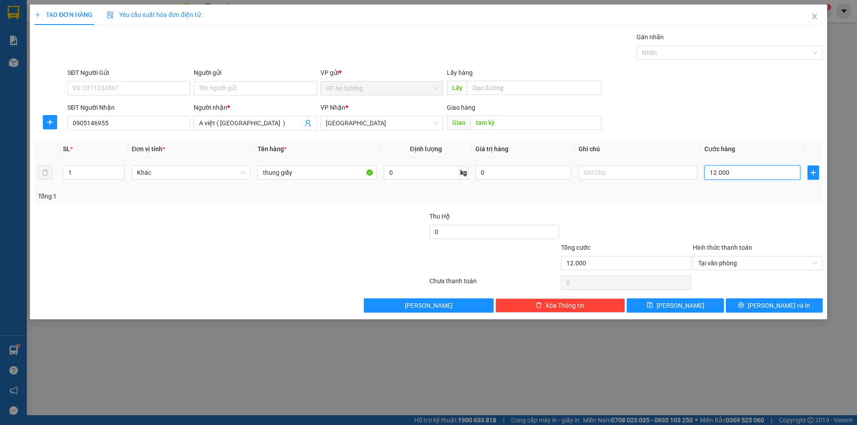
type input "120.000"
click at [780, 308] on span "[PERSON_NAME] và In" at bounding box center [778, 306] width 62 height 10
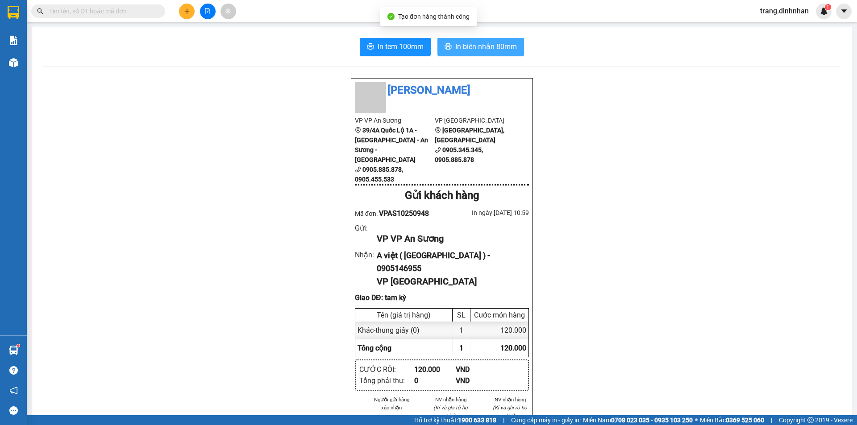
click at [500, 50] on span "In biên nhận 80mm" at bounding box center [486, 46] width 62 height 11
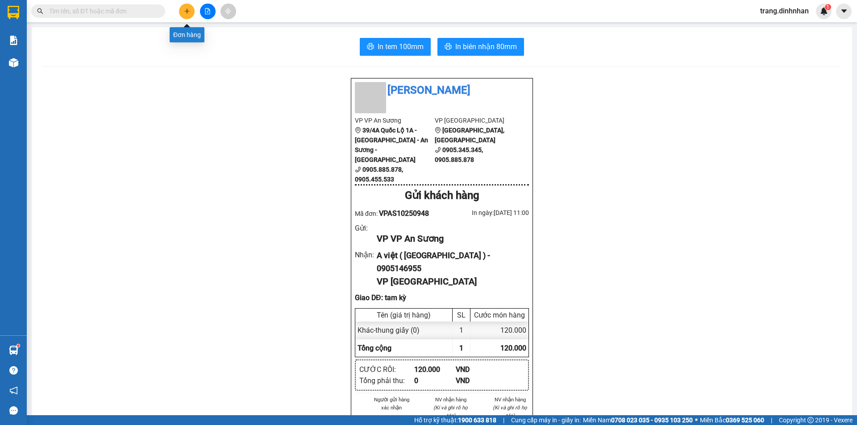
click at [187, 11] on icon "plus" at bounding box center [186, 11] width 5 height 0
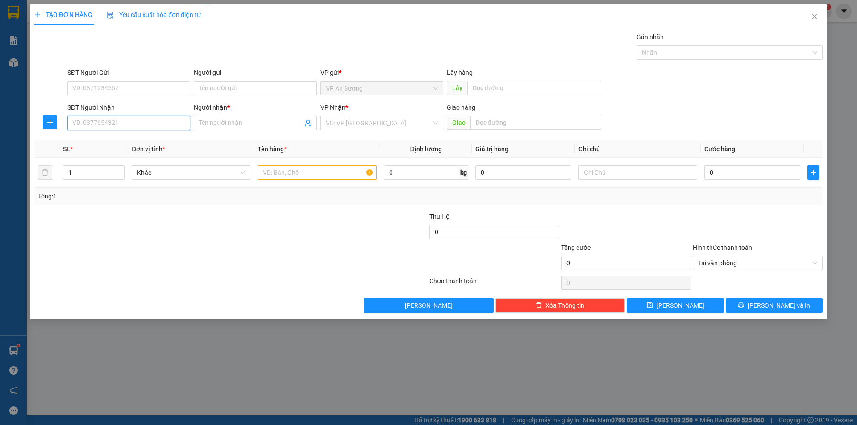
click at [160, 122] on input "SĐT Người Nhận" at bounding box center [128, 123] width 123 height 14
type input "0909266257"
click at [229, 123] on input "Người nhận *" at bounding box center [250, 123] width 103 height 10
type input "c lâm"
click at [330, 124] on input "search" at bounding box center [379, 122] width 106 height 13
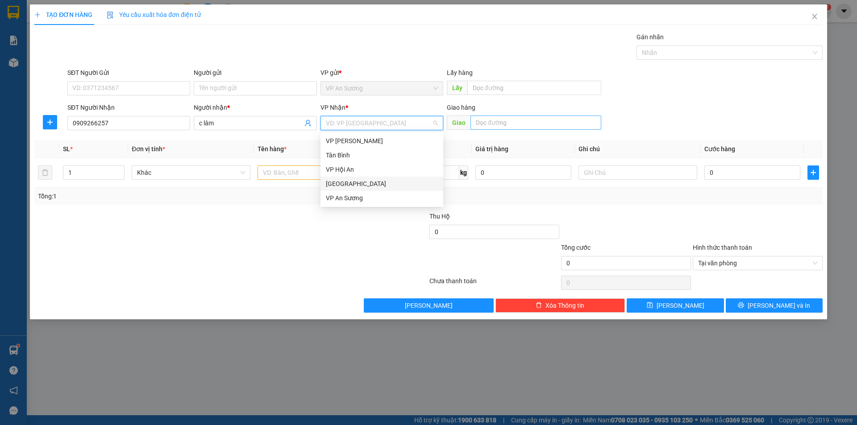
drag, startPoint x: 345, startPoint y: 181, endPoint x: 486, endPoint y: 127, distance: 150.0
click at [348, 181] on div "[GEOGRAPHIC_DATA]" at bounding box center [382, 184] width 112 height 10
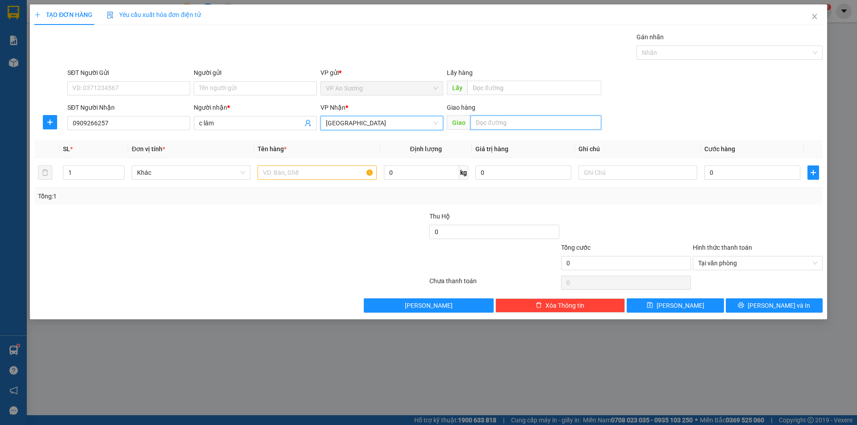
click at [509, 122] on input "text" at bounding box center [535, 123] width 131 height 14
type input "[PERSON_NAME]"
click at [270, 169] on input "text" at bounding box center [316, 173] width 119 height 14
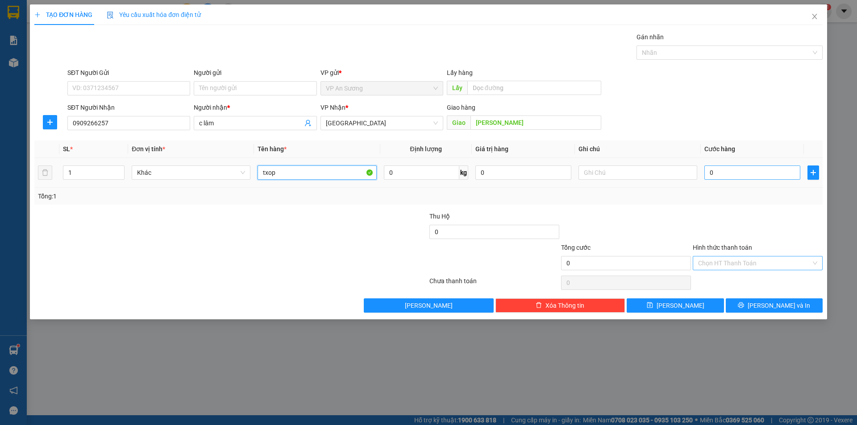
type input "txop"
click at [705, 172] on input "0" at bounding box center [752, 173] width 96 height 14
type input "1"
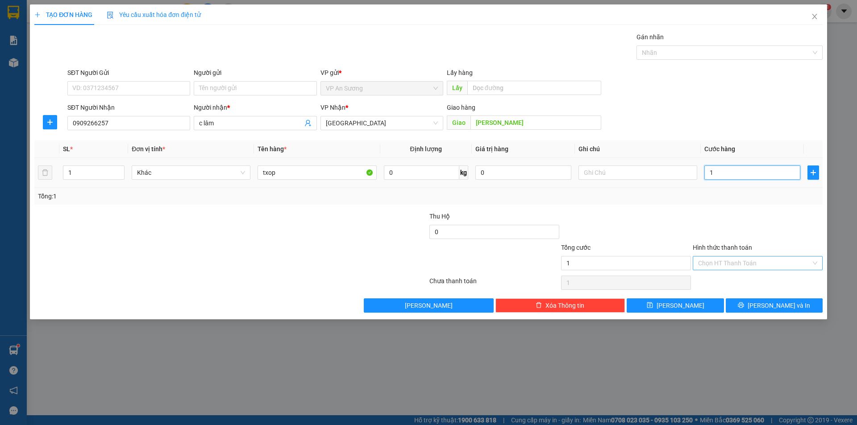
type input "10"
type input "100"
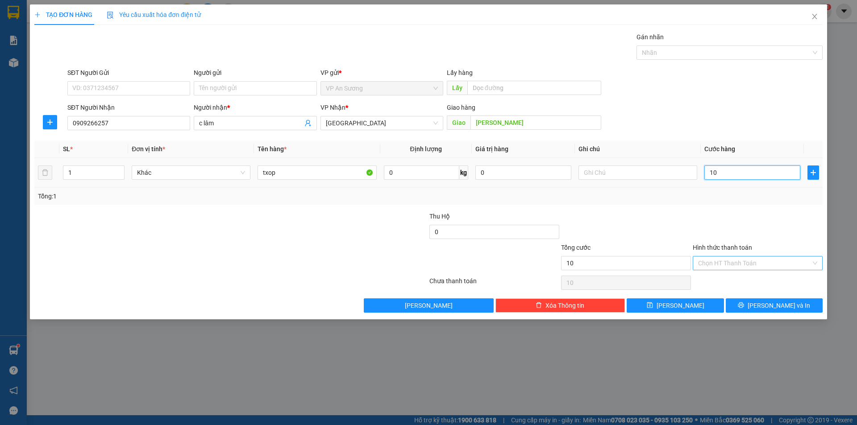
type input "100"
type input "1.000"
type input "10.000"
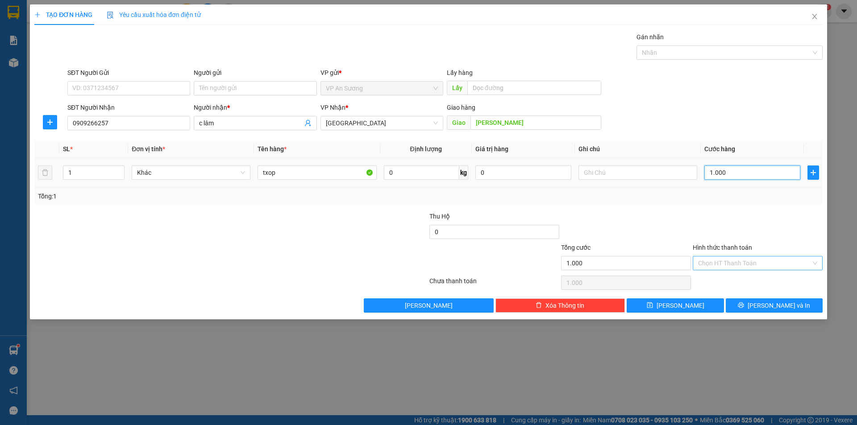
type input "10.000"
type input "100.000"
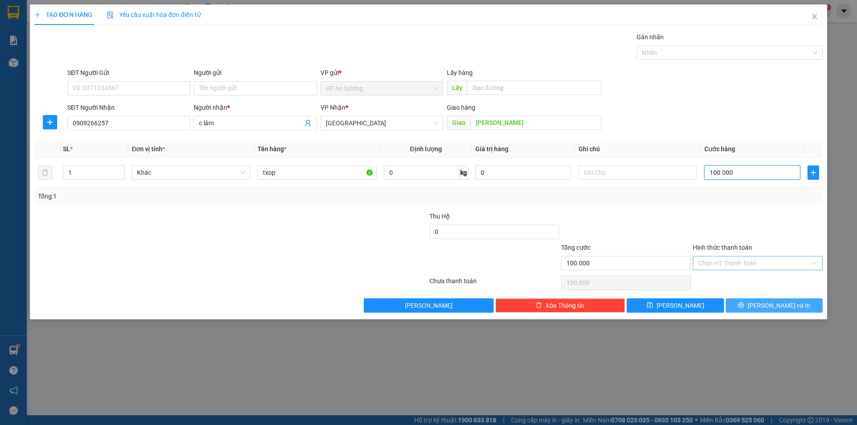
type input "100.000"
click at [767, 307] on span "[PERSON_NAME] và In" at bounding box center [778, 306] width 62 height 10
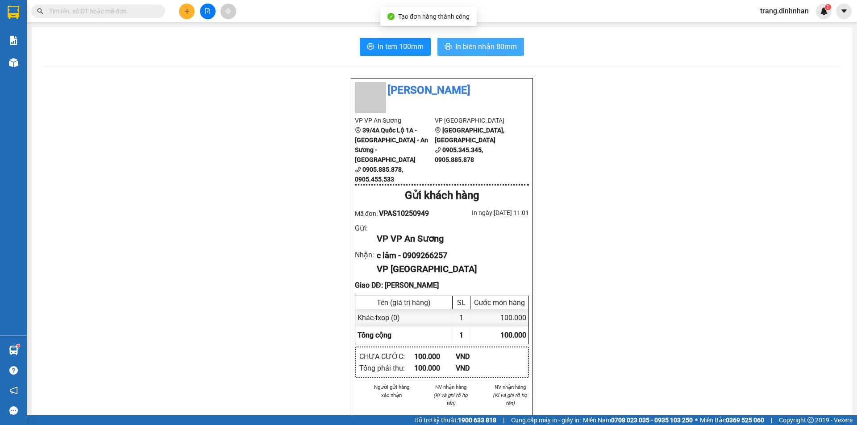
click at [475, 47] on span "In biên nhận 80mm" at bounding box center [486, 46] width 62 height 11
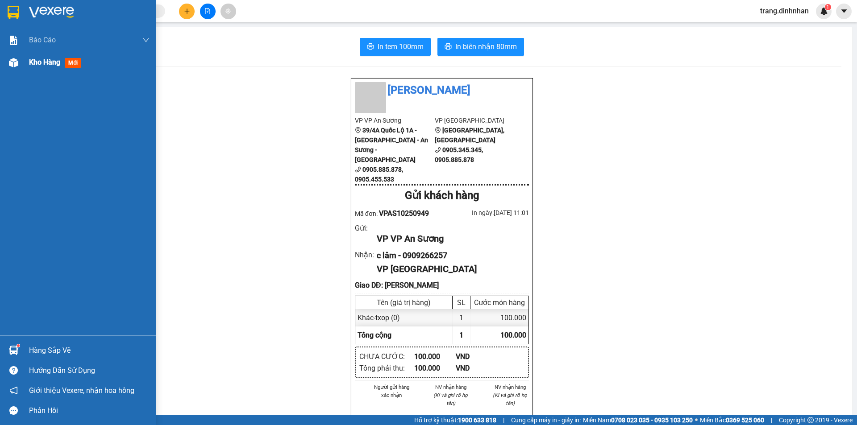
click at [45, 66] on span "Kho hàng" at bounding box center [44, 62] width 31 height 8
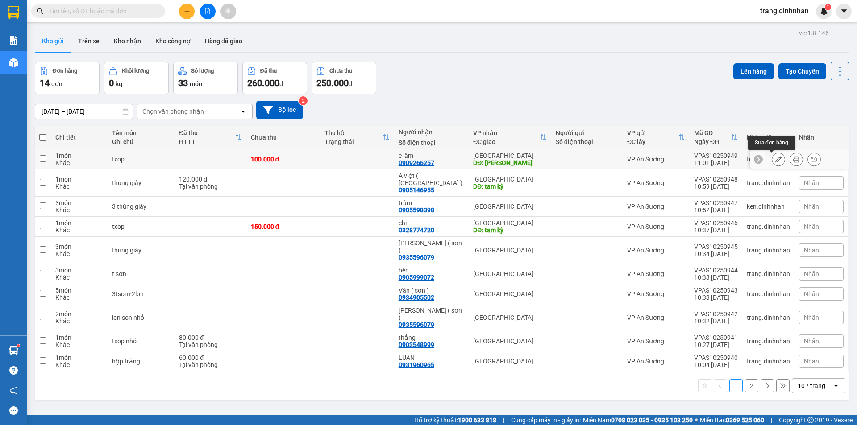
click at [772, 158] on button at bounding box center [778, 160] width 12 height 16
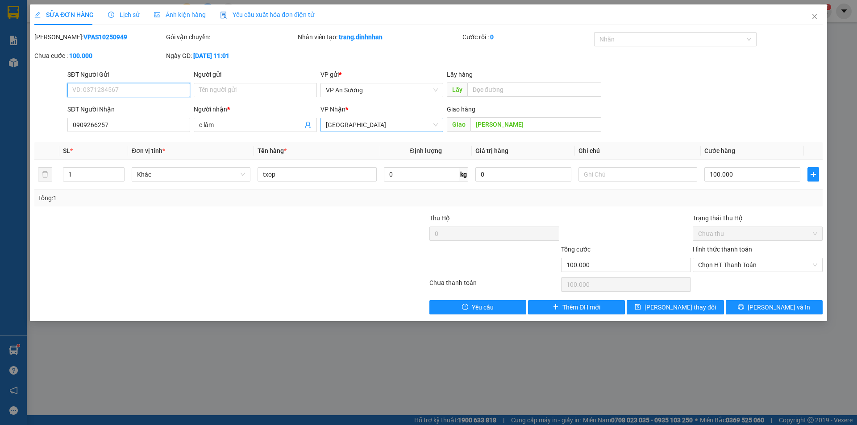
click at [354, 124] on span "[GEOGRAPHIC_DATA]" at bounding box center [382, 124] width 112 height 13
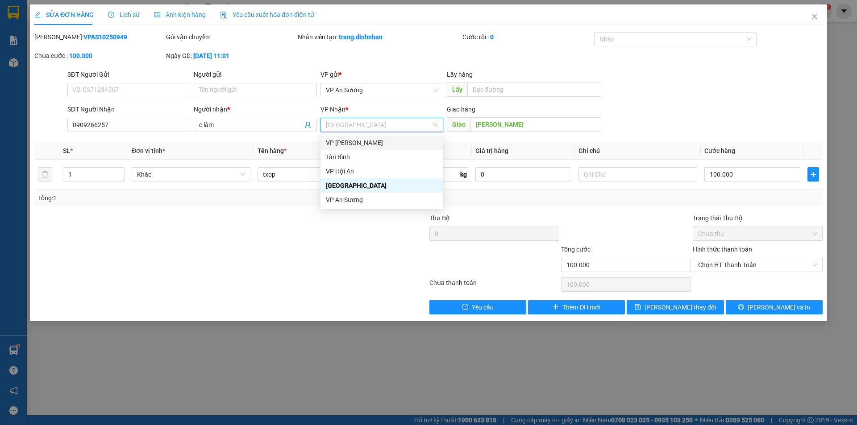
click at [354, 144] on div "VP [PERSON_NAME]" at bounding box center [382, 143] width 112 height 10
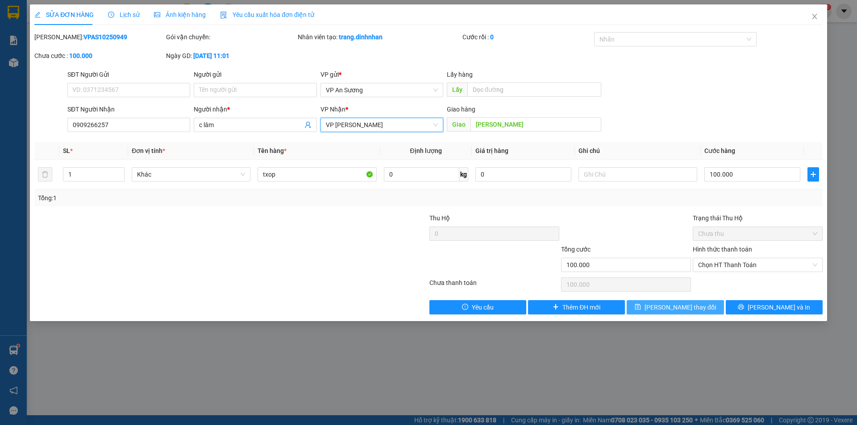
click at [681, 303] on span "[PERSON_NAME] thay đổi" at bounding box center [679, 308] width 71 height 10
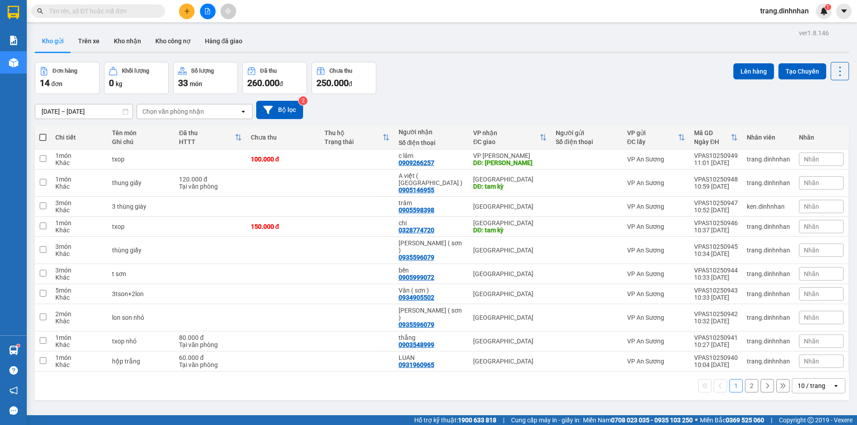
click at [42, 135] on span at bounding box center [42, 137] width 7 height 7
click at [43, 133] on input "checkbox" at bounding box center [43, 133] width 0 height 0
checkbox input "true"
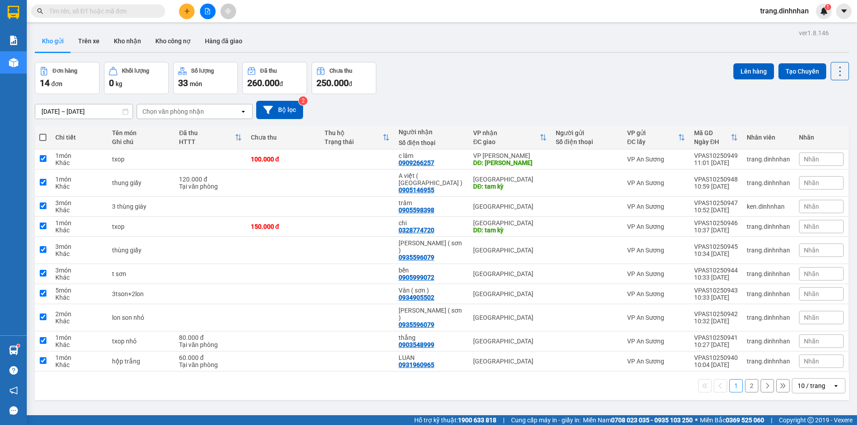
checkbox input "true"
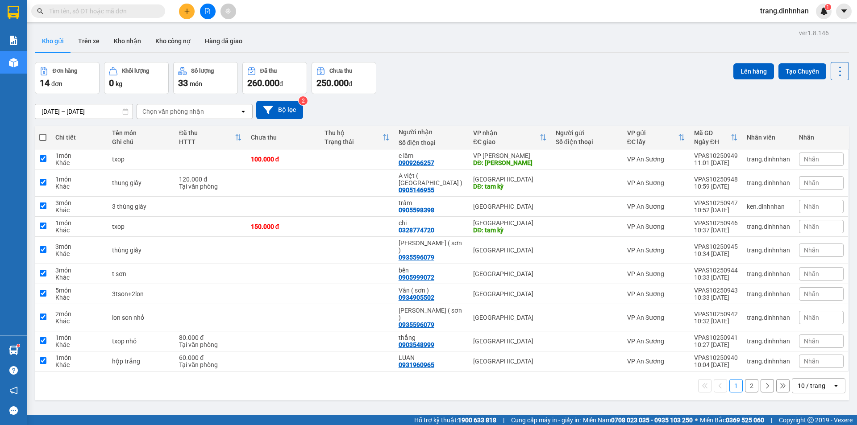
checkbox input "true"
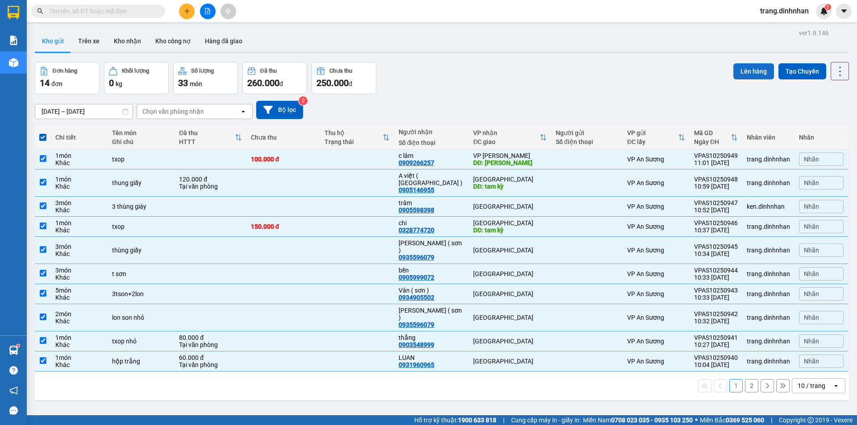
click at [747, 72] on button "Lên hàng" at bounding box center [753, 71] width 41 height 16
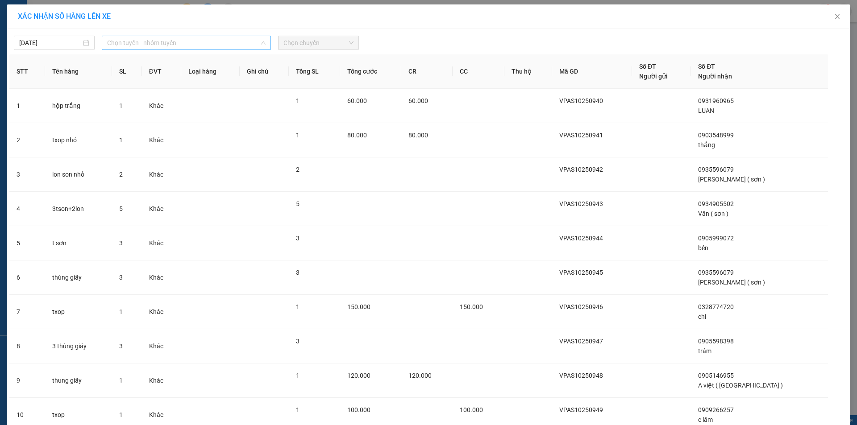
click at [217, 47] on span "Chọn tuyến - nhóm tuyến" at bounding box center [186, 42] width 158 height 13
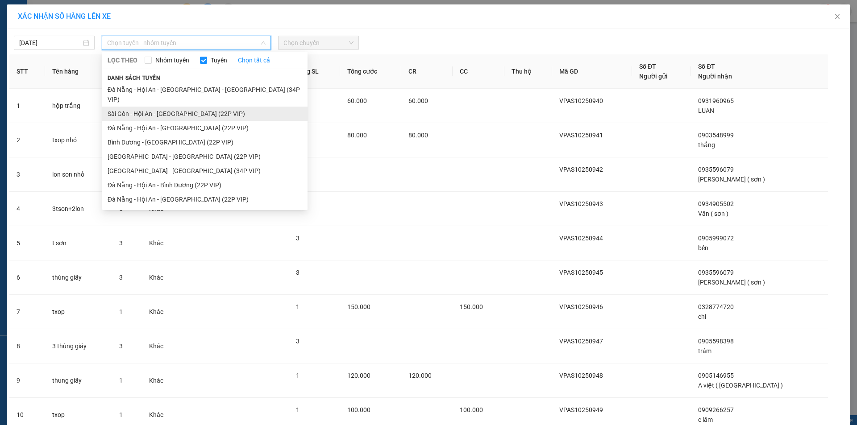
click at [218, 107] on li "Sài Gòn - Hội An - [GEOGRAPHIC_DATA] (22P VIP)" at bounding box center [204, 114] width 205 height 14
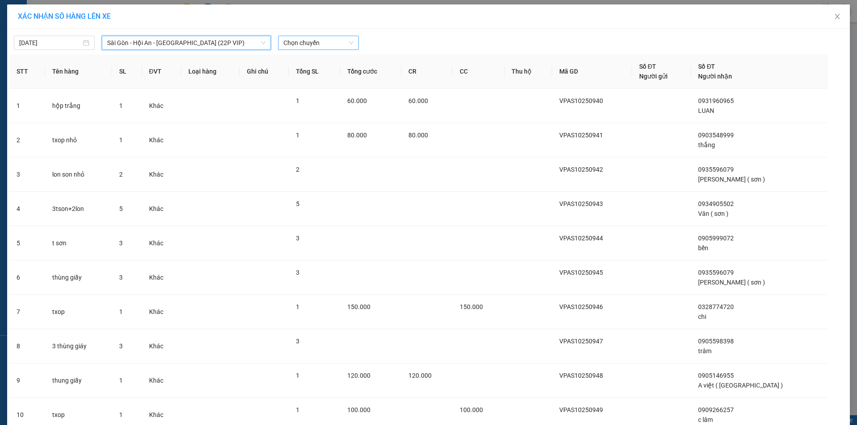
click at [335, 44] on span "Chọn chuyến" at bounding box center [318, 42] width 70 height 13
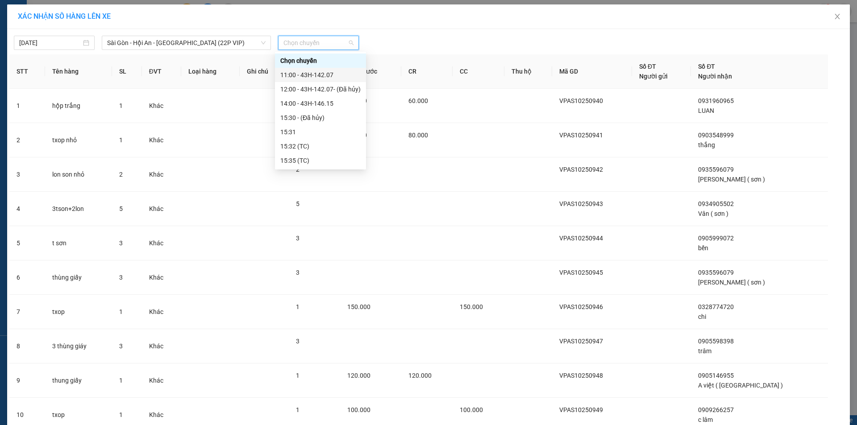
click at [316, 75] on div "11:00 - 43H-142.07" at bounding box center [320, 75] width 80 height 10
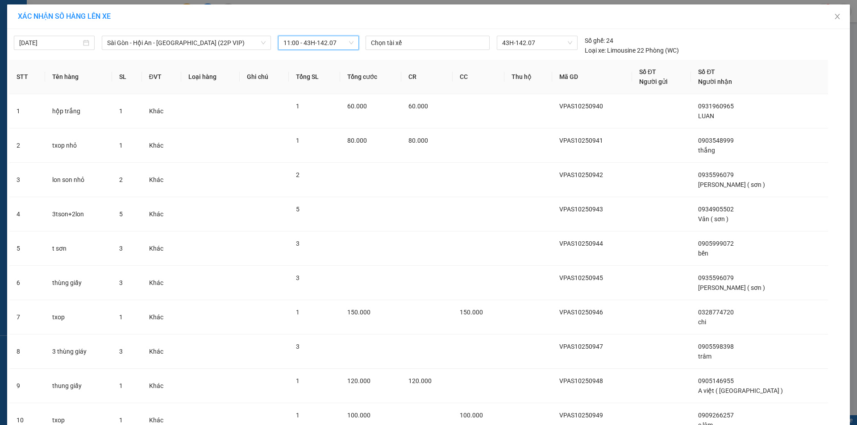
scroll to position [78, 0]
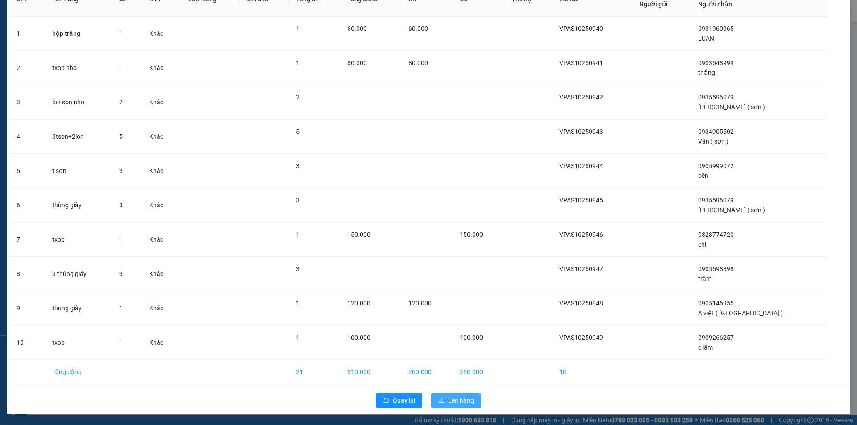
click at [459, 399] on span "Lên hàng" at bounding box center [461, 401] width 26 height 10
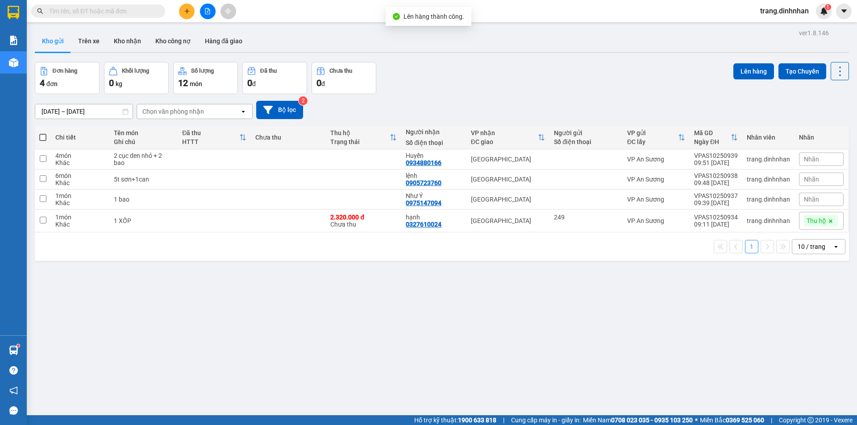
click at [43, 137] on span at bounding box center [42, 137] width 7 height 7
click at [43, 133] on input "checkbox" at bounding box center [43, 133] width 0 height 0
checkbox input "true"
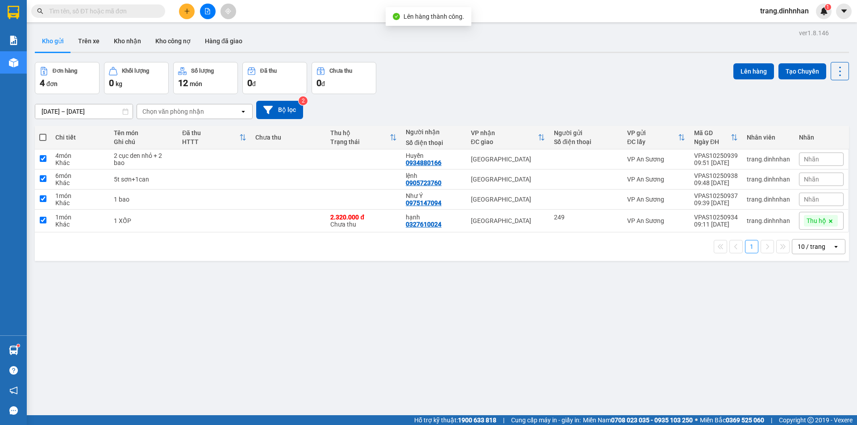
checkbox input "true"
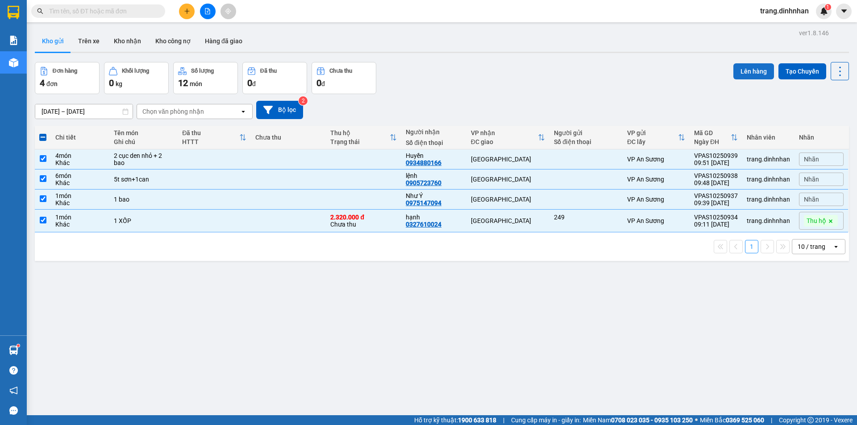
click at [757, 71] on button "Lên hàng" at bounding box center [753, 71] width 41 height 16
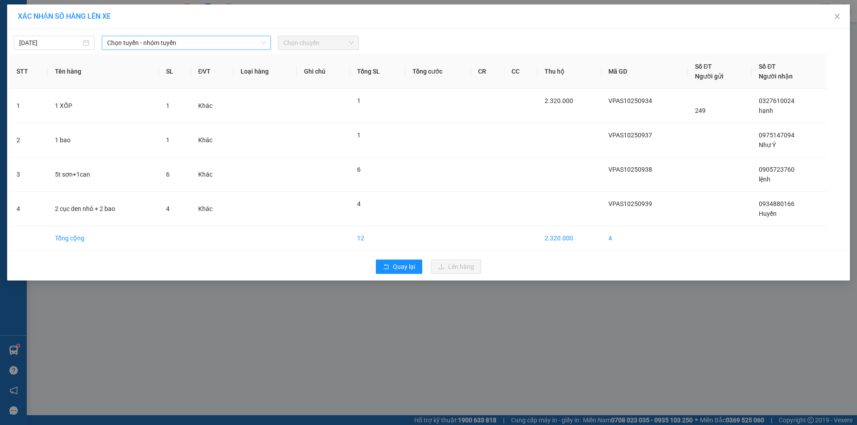
click at [252, 41] on span "Chọn tuyến - nhóm tuyến" at bounding box center [186, 42] width 158 height 13
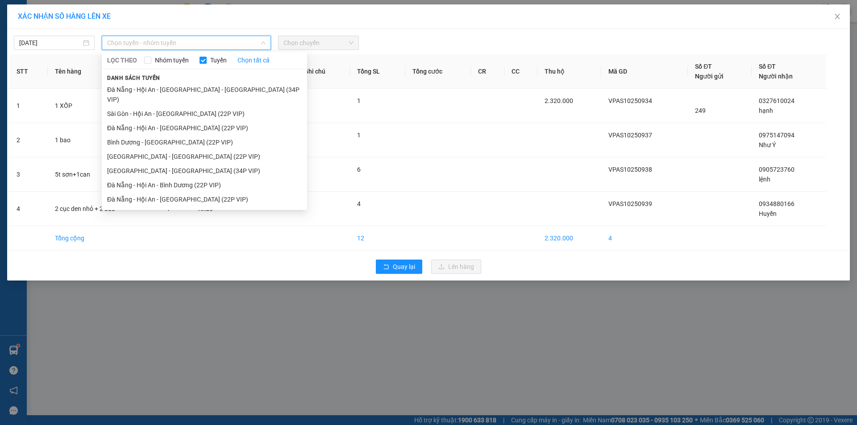
drag, startPoint x: 222, startPoint y: 105, endPoint x: 288, endPoint y: 62, distance: 79.3
click at [225, 107] on li "Sài Gòn - Hội An - [GEOGRAPHIC_DATA] (22P VIP)" at bounding box center [204, 114] width 205 height 14
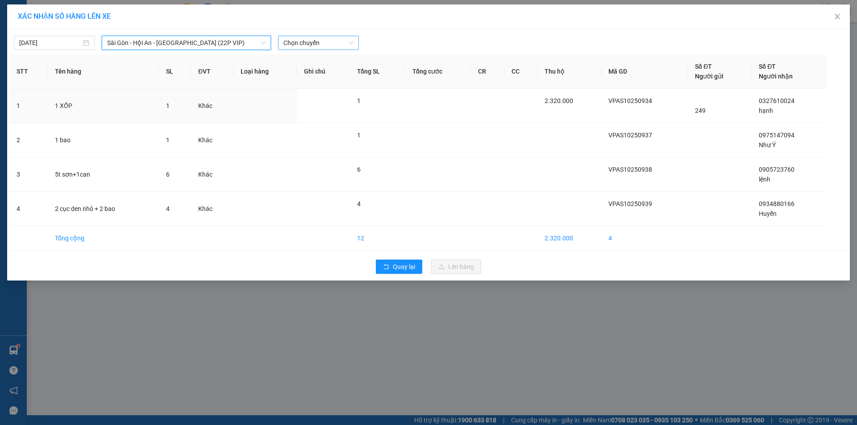
click at [335, 46] on span "Chọn chuyến" at bounding box center [318, 42] width 70 height 13
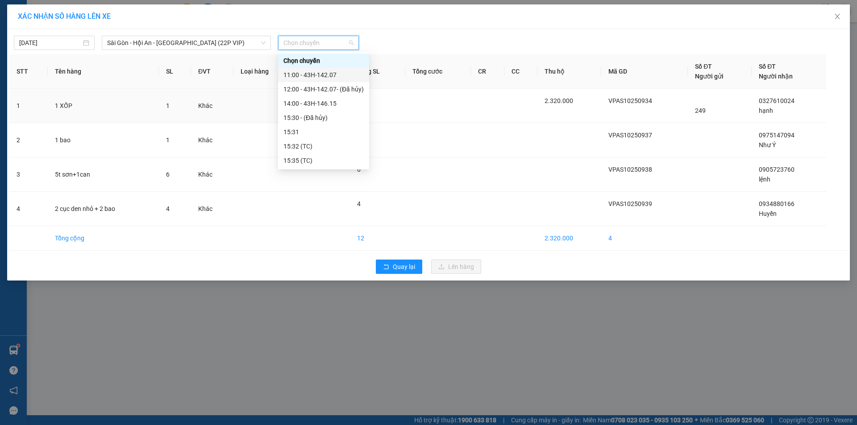
click at [325, 74] on div "11:00 - 43H-142.07" at bounding box center [323, 75] width 80 height 10
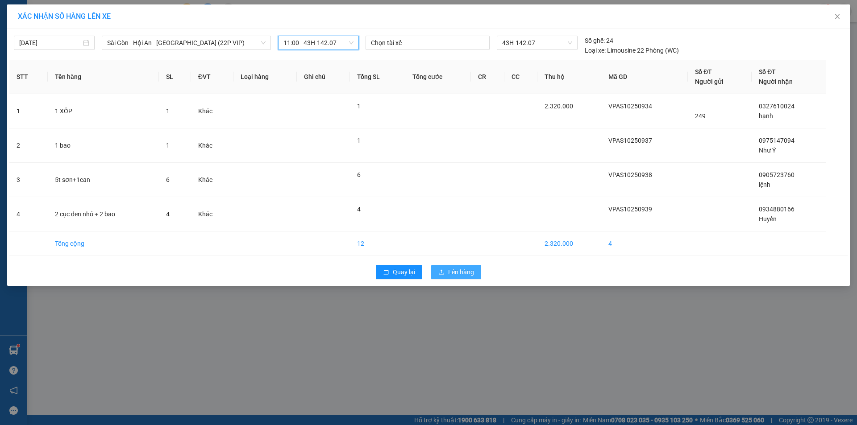
click at [461, 269] on span "Lên hàng" at bounding box center [461, 272] width 26 height 10
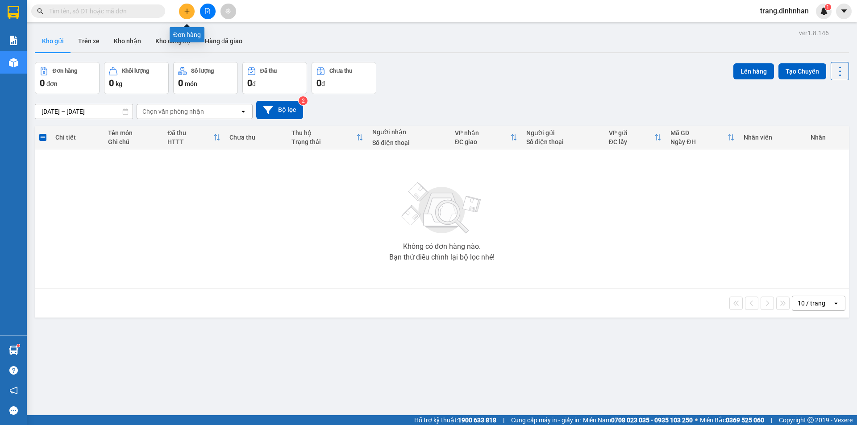
click at [189, 10] on icon "plus" at bounding box center [187, 11] width 6 height 6
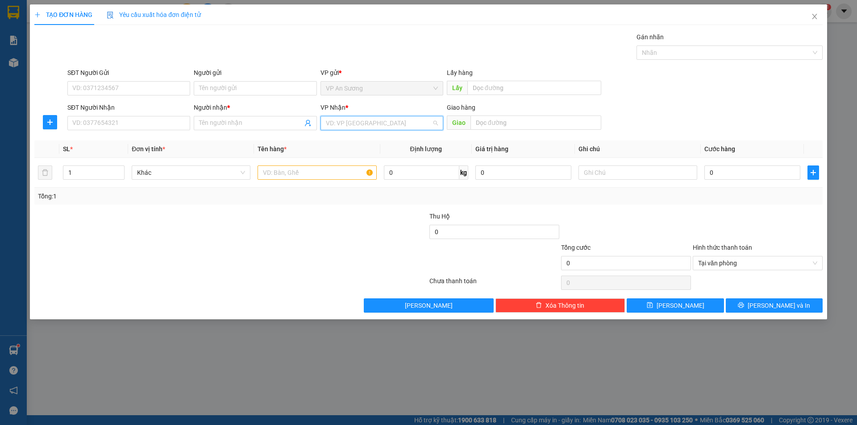
click at [328, 121] on input "search" at bounding box center [379, 122] width 106 height 13
click at [345, 181] on div "[GEOGRAPHIC_DATA]" at bounding box center [382, 184] width 112 height 10
click at [269, 171] on input "text" at bounding box center [316, 173] width 119 height 14
type input "bao"
click at [168, 117] on input "SĐT Người Nhận" at bounding box center [128, 123] width 123 height 14
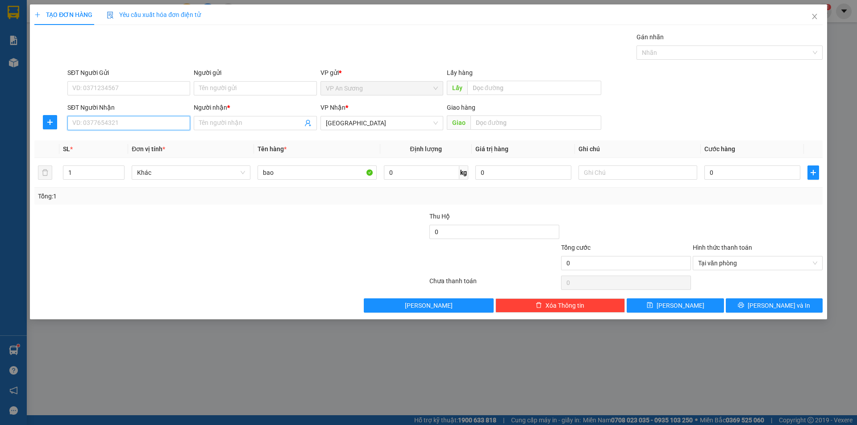
click at [176, 124] on input "SĐT Người Nhận" at bounding box center [128, 123] width 123 height 14
click at [134, 124] on input "SĐT Người Nhận" at bounding box center [128, 123] width 123 height 14
type input "0905998819"
click at [116, 142] on div "0905998819 - thạch" at bounding box center [129, 141] width 112 height 10
type input "thạch"
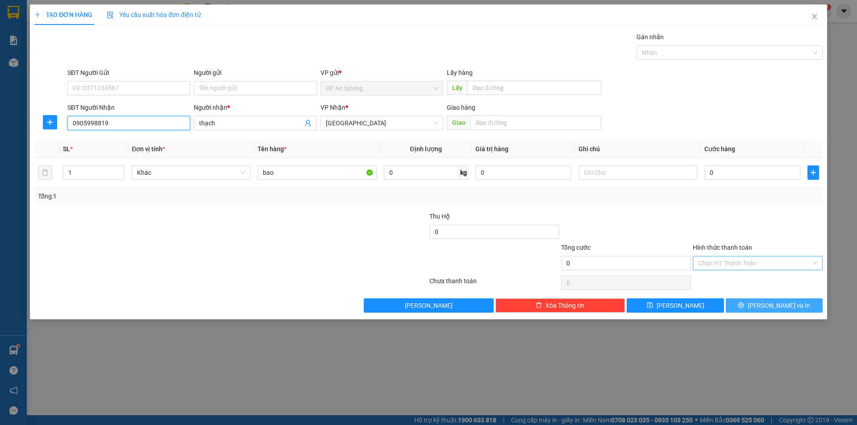
type input "0905998819"
click at [783, 305] on span "[PERSON_NAME] và In" at bounding box center [778, 306] width 62 height 10
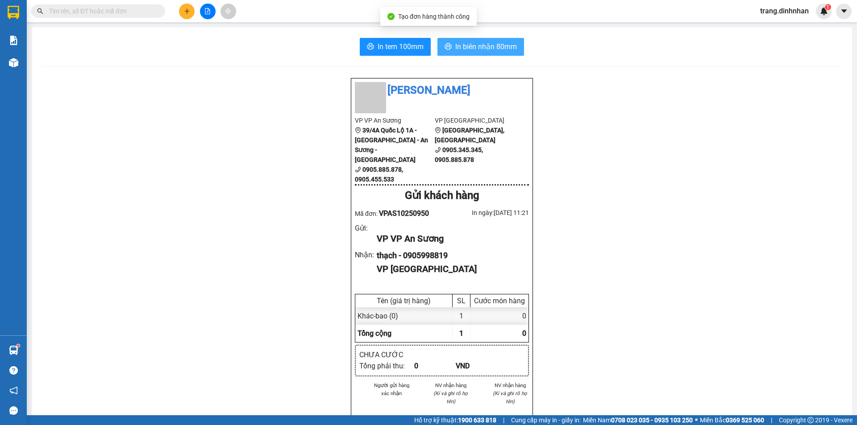
drag, startPoint x: 480, startPoint y: 48, endPoint x: 516, endPoint y: 48, distance: 36.6
click at [481, 48] on span "In biên nhận 80mm" at bounding box center [486, 46] width 62 height 11
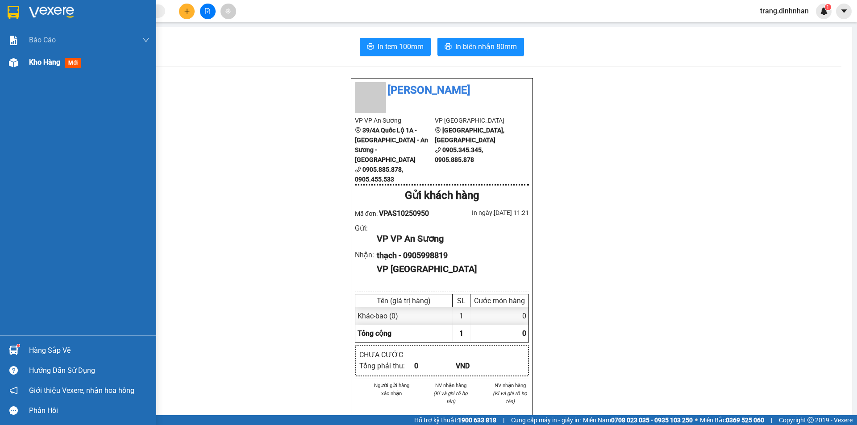
click at [53, 63] on span "Kho hàng" at bounding box center [44, 62] width 31 height 8
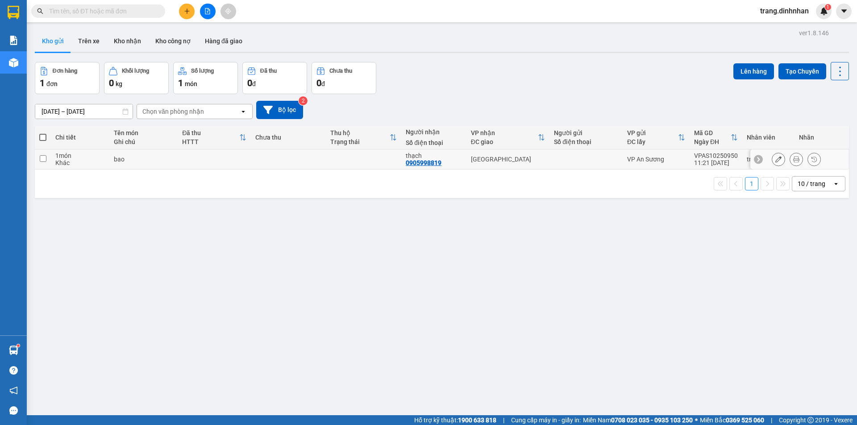
click at [597, 162] on div at bounding box center [586, 159] width 64 height 7
checkbox input "true"
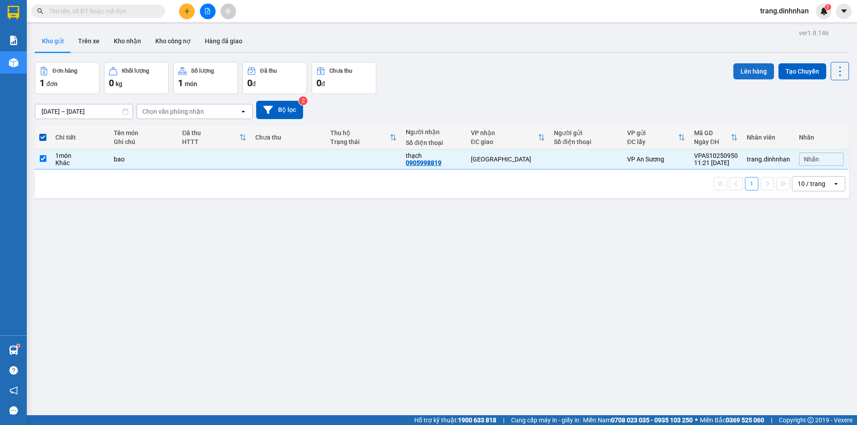
click at [743, 68] on button "Lên hàng" at bounding box center [753, 71] width 41 height 16
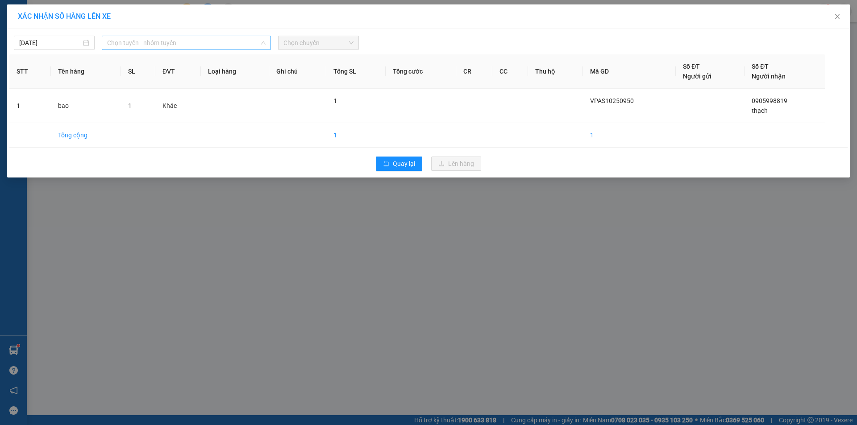
click at [230, 41] on span "Chọn tuyến - nhóm tuyến" at bounding box center [186, 42] width 158 height 13
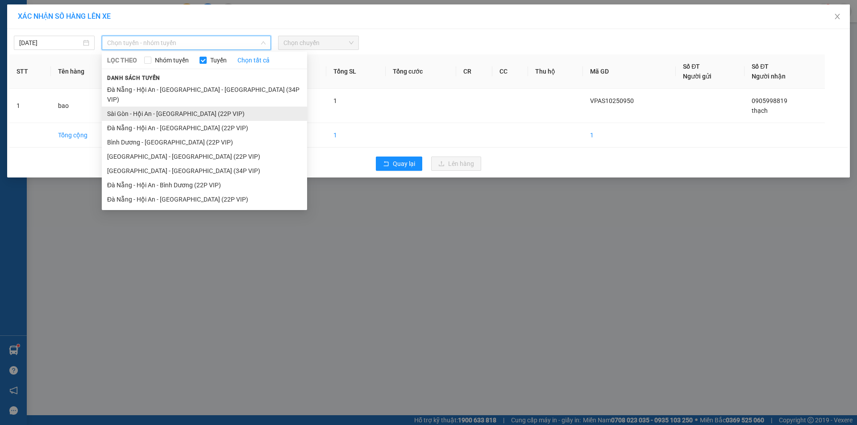
click at [191, 107] on li "Sài Gòn - Hội An - [GEOGRAPHIC_DATA] (22P VIP)" at bounding box center [204, 114] width 205 height 14
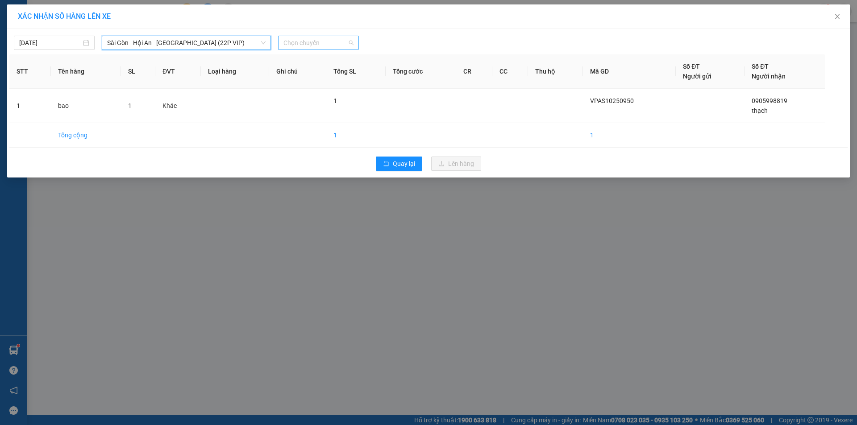
click at [342, 42] on span "Chọn chuyến" at bounding box center [318, 42] width 70 height 13
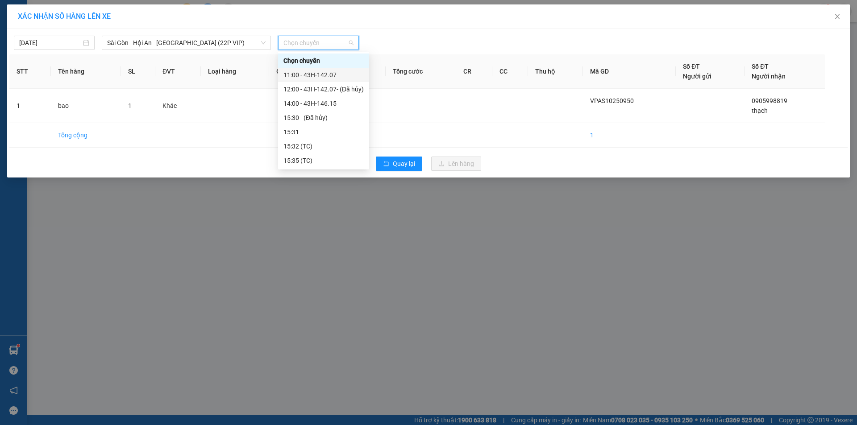
click at [326, 74] on div "11:00 - 43H-142.07" at bounding box center [323, 75] width 80 height 10
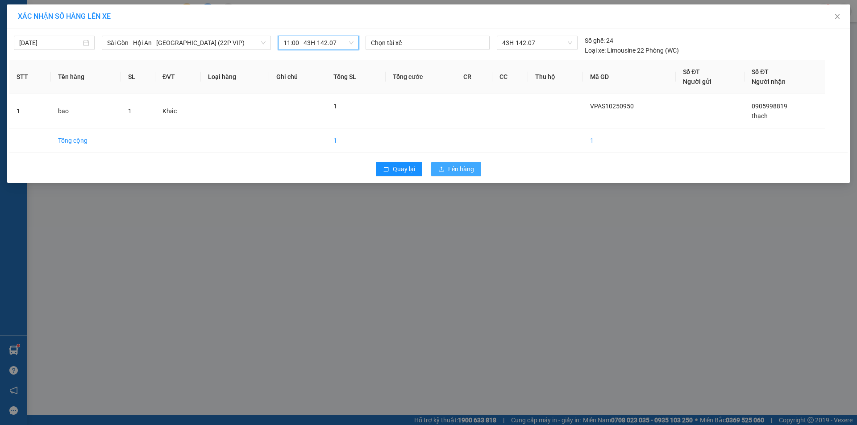
click at [450, 164] on span "Lên hàng" at bounding box center [461, 169] width 26 height 10
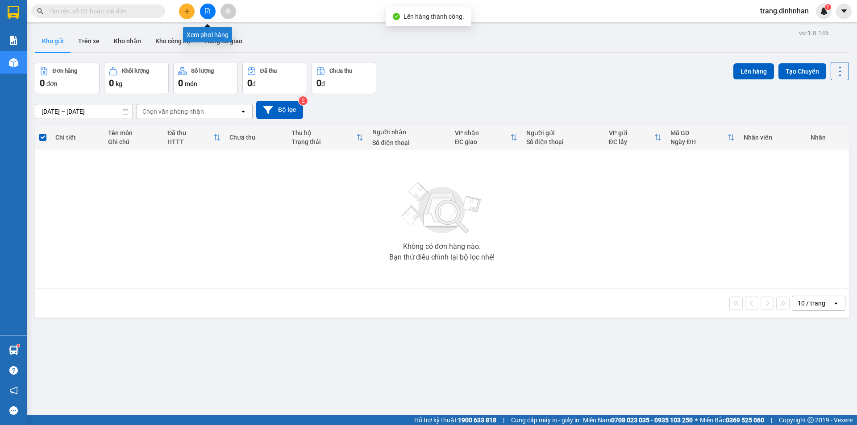
click at [209, 11] on icon "file-add" at bounding box center [207, 11] width 6 height 6
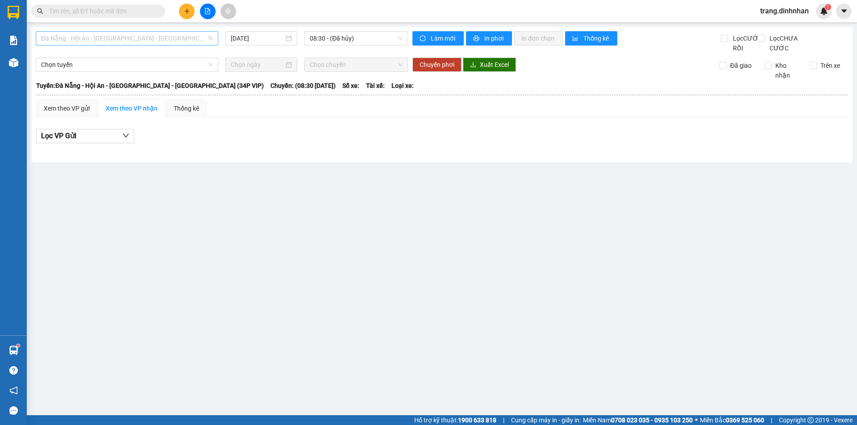
click at [200, 37] on span "Đà Nẵng - Hội An - [GEOGRAPHIC_DATA] - [GEOGRAPHIC_DATA] (34P VIP)" at bounding box center [127, 38] width 172 height 13
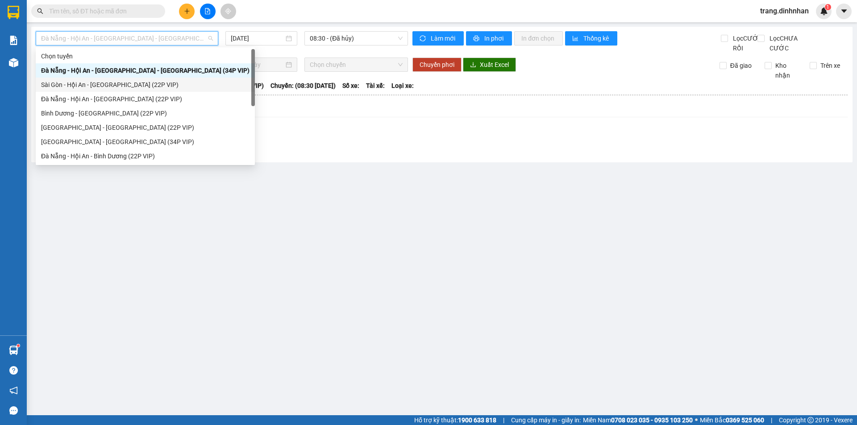
drag, startPoint x: 169, startPoint y: 87, endPoint x: 286, endPoint y: 51, distance: 122.2
click at [171, 85] on div "Sài Gòn - Hội An - [GEOGRAPHIC_DATA] (22P VIP)" at bounding box center [145, 85] width 208 height 10
type input "[DATE]"
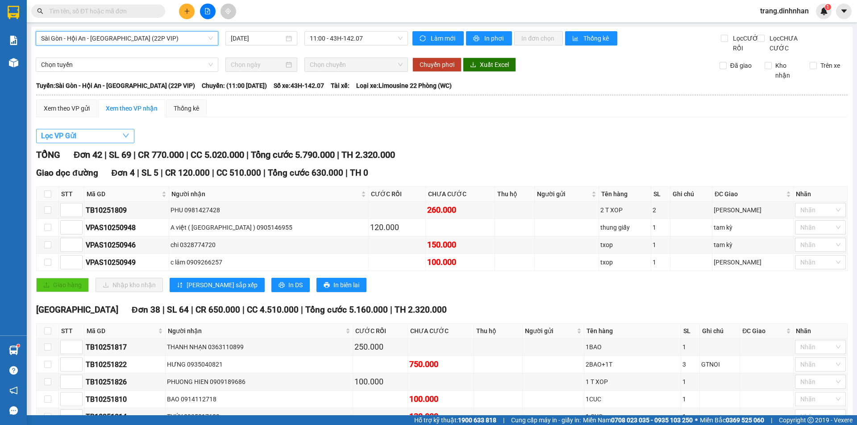
click at [55, 141] on span "Lọc VP Gửi" at bounding box center [58, 135] width 35 height 11
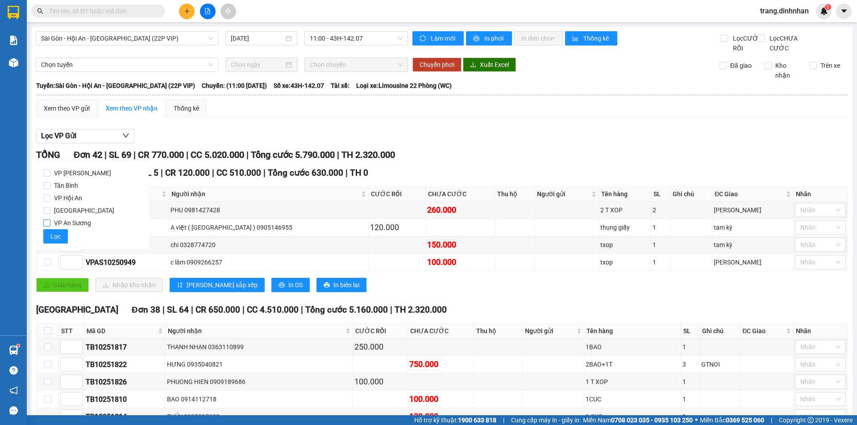
click at [49, 223] on input "VP An Sương" at bounding box center [46, 223] width 7 height 7
checkbox input "true"
click at [58, 237] on span "Lọc" at bounding box center [55, 237] width 10 height 10
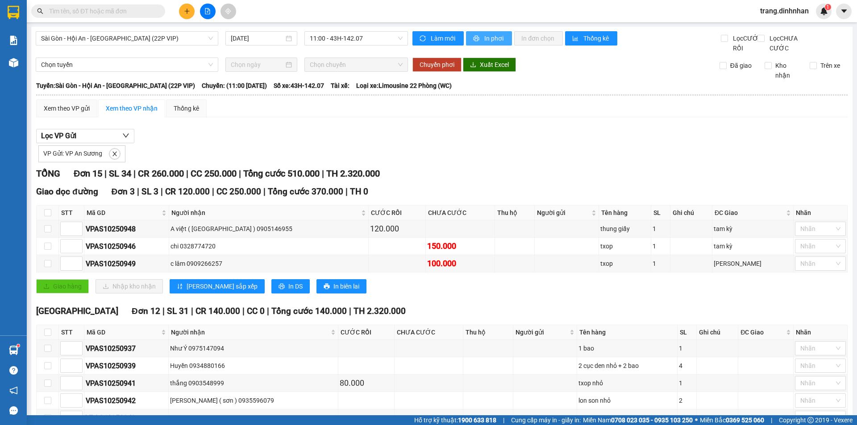
click at [484, 39] on span "In phơi" at bounding box center [494, 38] width 21 height 10
click at [189, 9] on icon "plus" at bounding box center [187, 11] width 6 height 6
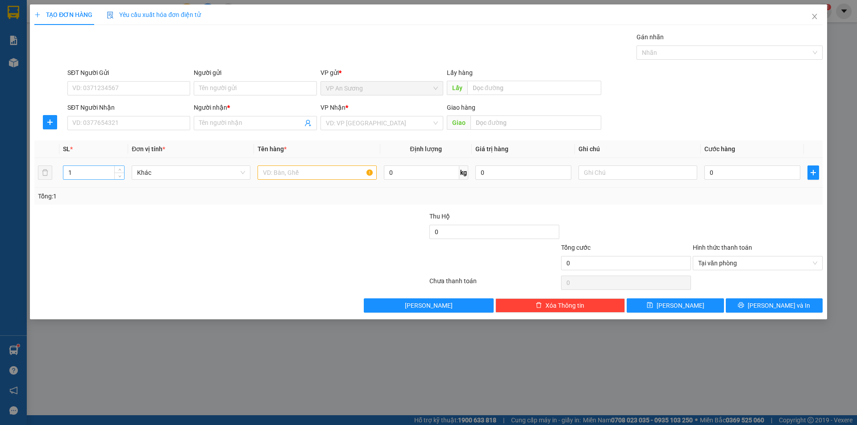
click at [92, 174] on input "1" at bounding box center [93, 172] width 61 height 13
type input "2"
click at [272, 167] on input "text" at bounding box center [316, 173] width 119 height 14
type input "txop"
click at [340, 123] on input "search" at bounding box center [379, 122] width 106 height 13
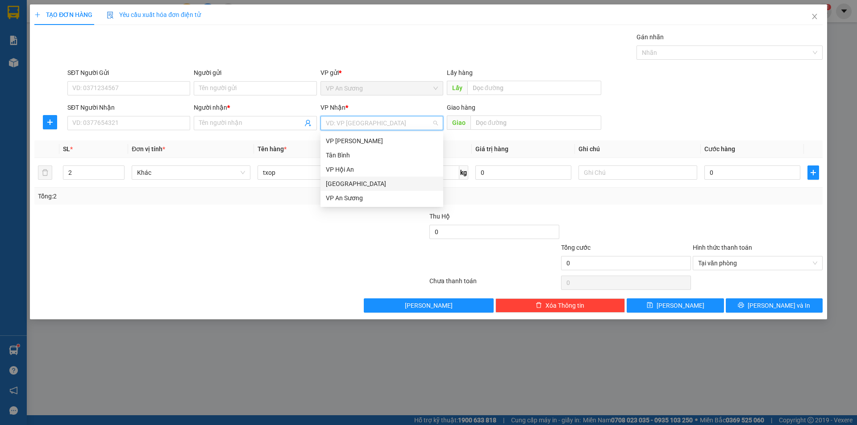
click at [339, 183] on div "[GEOGRAPHIC_DATA]" at bounding box center [382, 184] width 112 height 10
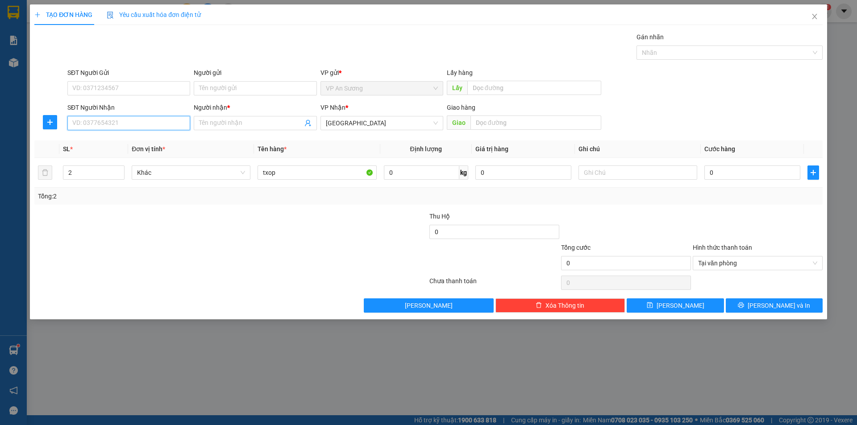
click at [161, 126] on input "SĐT Người Nhận" at bounding box center [128, 123] width 123 height 14
type input "0935230858"
click at [129, 144] on div "0935230858 - VĨNH" at bounding box center [129, 141] width 112 height 10
type input "VĨNH"
type input "0935230858"
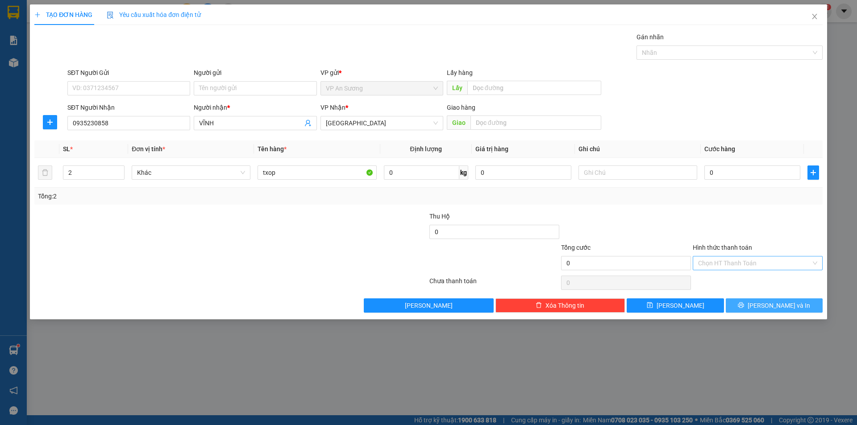
click at [779, 309] on span "[PERSON_NAME] và In" at bounding box center [778, 306] width 62 height 10
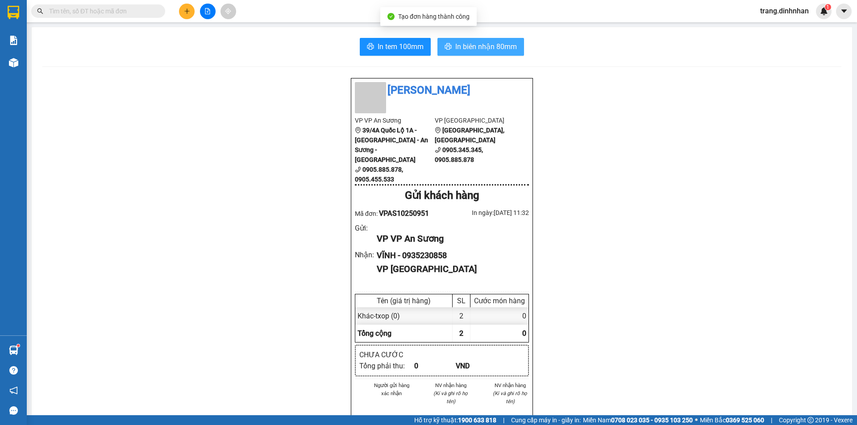
click at [471, 48] on span "In biên nhận 80mm" at bounding box center [486, 46] width 62 height 11
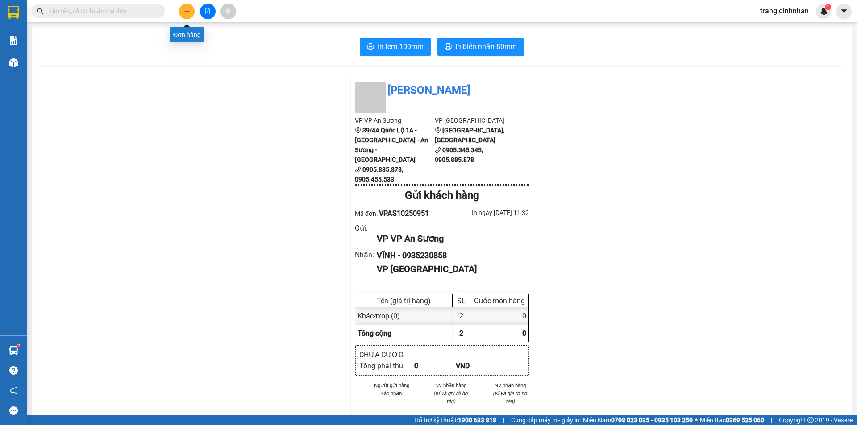
click at [190, 13] on button at bounding box center [187, 12] width 16 height 16
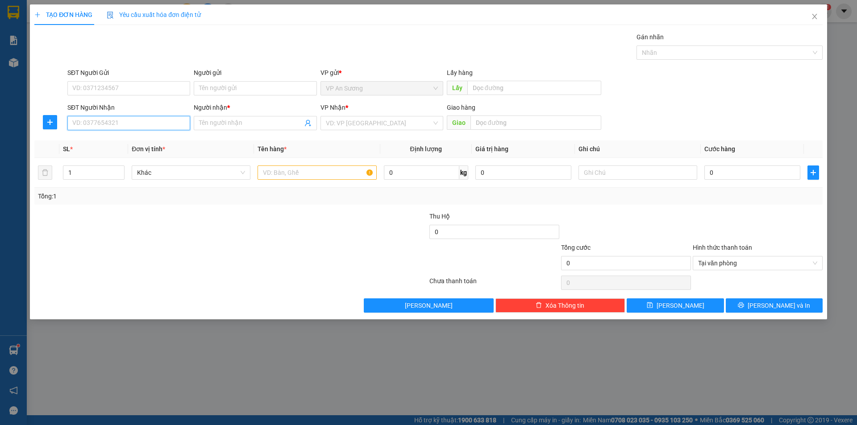
click at [157, 123] on input "SĐT Người Nhận" at bounding box center [128, 123] width 123 height 14
click at [125, 142] on div "0934905502 - [GEOGRAPHIC_DATA] ( sơn )" at bounding box center [133, 141] width 120 height 10
type input "0934905502"
type input "Vân ( sơn )"
type input "0934905502"
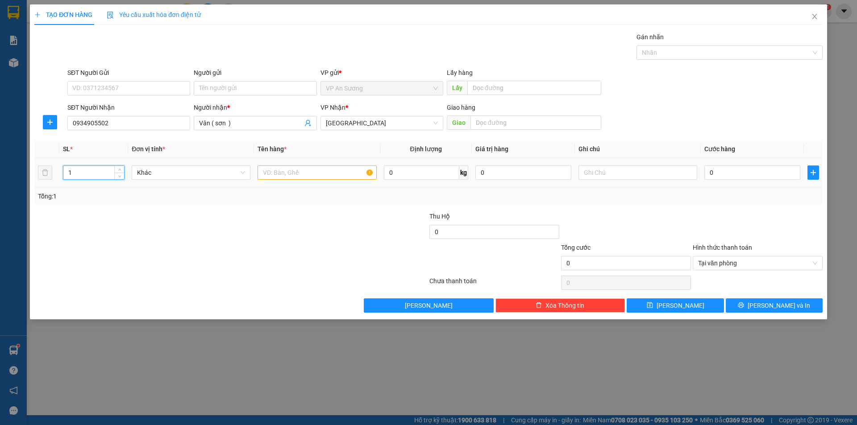
click at [95, 167] on input "1" at bounding box center [93, 172] width 61 height 13
type input "7"
click at [294, 174] on input "text" at bounding box center [316, 173] width 119 height 14
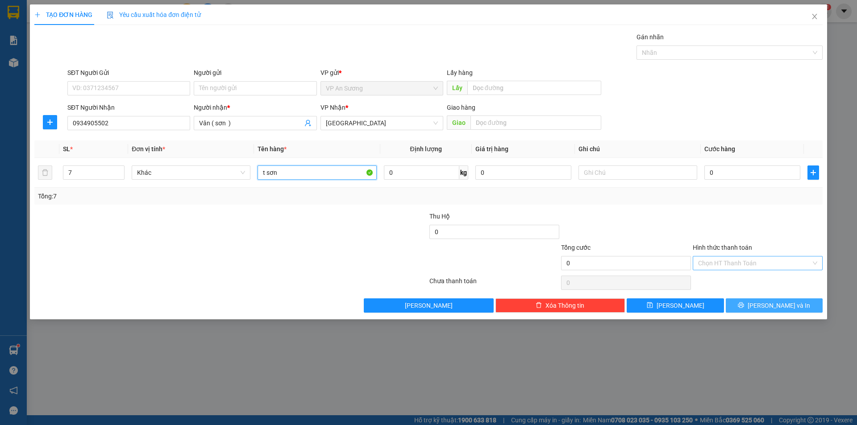
type input "t sơn"
click at [785, 305] on span "[PERSON_NAME] và In" at bounding box center [778, 306] width 62 height 10
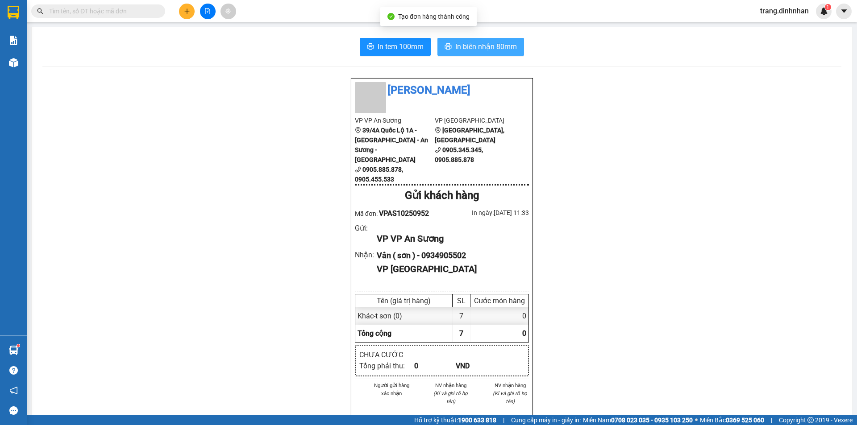
click at [462, 48] on span "In biên nhận 80mm" at bounding box center [486, 46] width 62 height 11
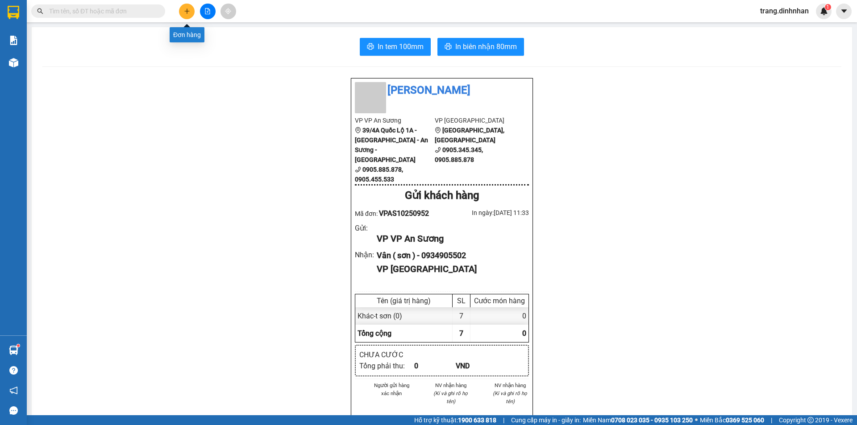
click at [187, 14] on button at bounding box center [187, 12] width 16 height 16
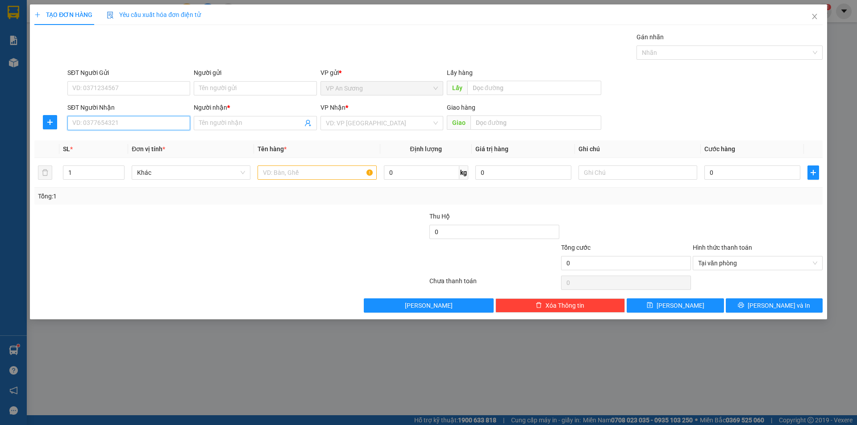
click at [160, 121] on input "SĐT Người Nhận" at bounding box center [128, 123] width 123 height 14
type input "0905634986"
click at [144, 141] on div "0905634986 - [PERSON_NAME]" at bounding box center [129, 141] width 112 height 10
type input "cty [PERSON_NAME]"
type input "0905634986"
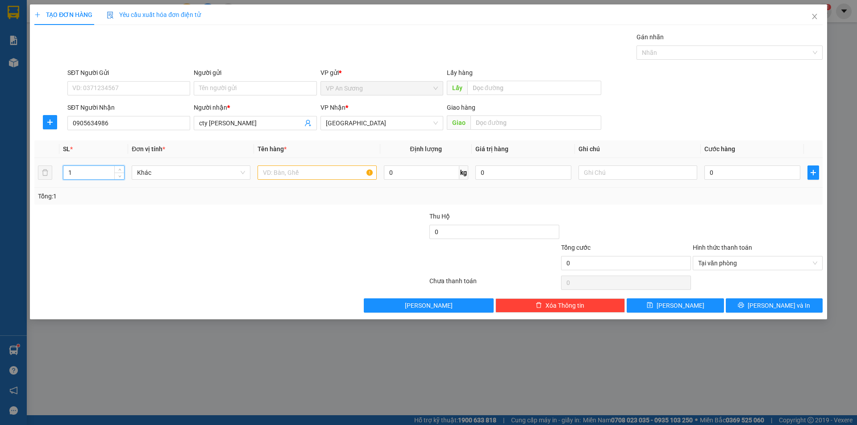
click at [100, 172] on input "1" at bounding box center [93, 172] width 61 height 13
type input "3"
click at [277, 170] on input "text" at bounding box center [316, 173] width 119 height 14
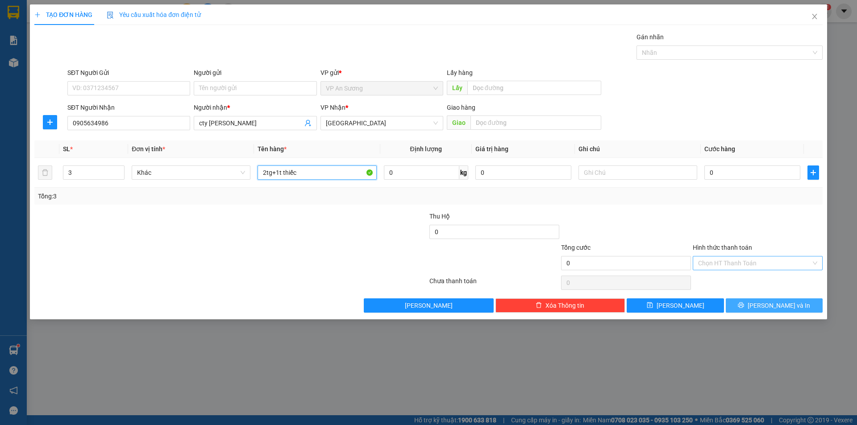
type input "2tg+1t thiếc"
click at [776, 309] on span "[PERSON_NAME] và In" at bounding box center [778, 306] width 62 height 10
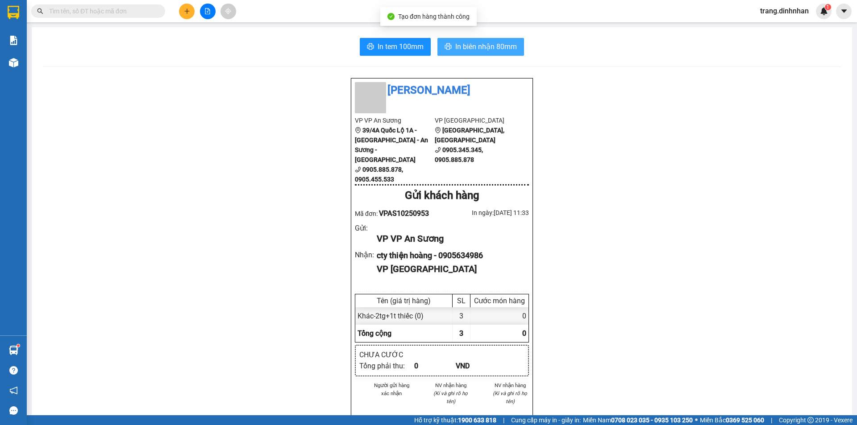
click at [480, 50] on span "In biên nhận 80mm" at bounding box center [486, 46] width 62 height 11
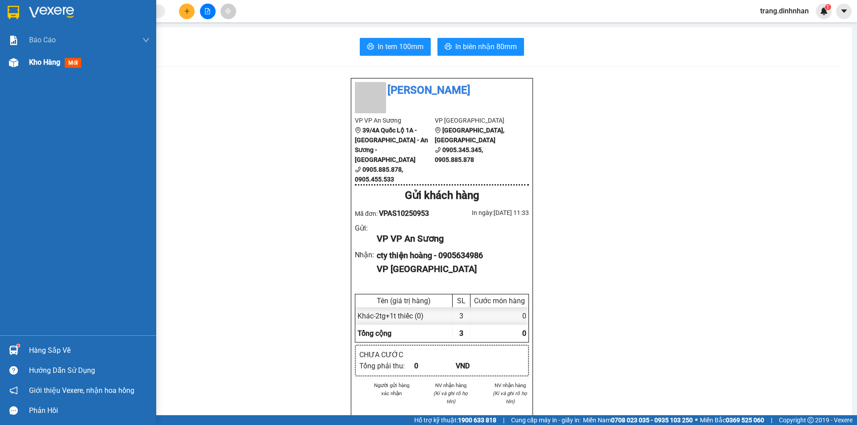
click at [49, 63] on span "Kho hàng" at bounding box center [44, 62] width 31 height 8
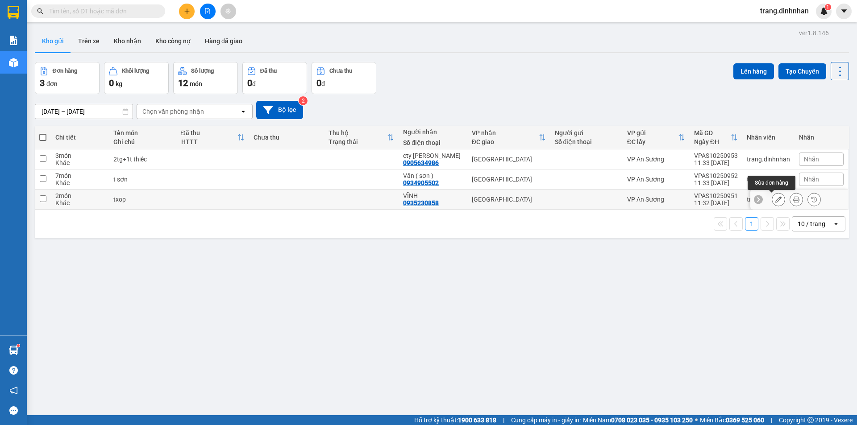
click at [775, 199] on icon at bounding box center [778, 199] width 6 height 6
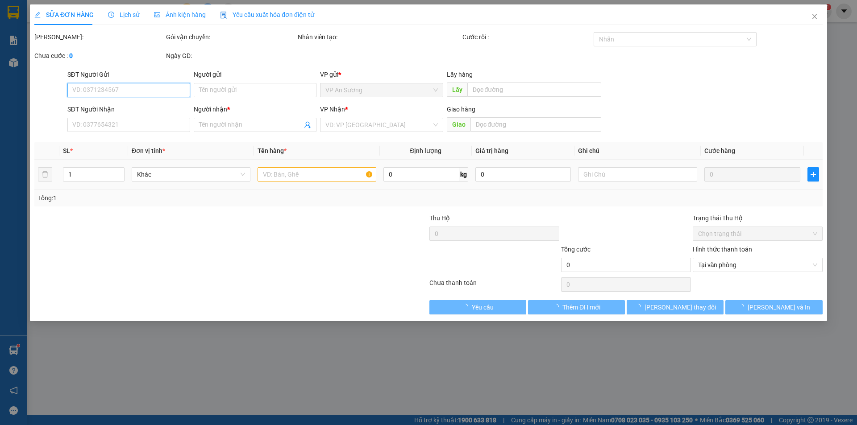
type input "0935230858"
type input "VĨNH"
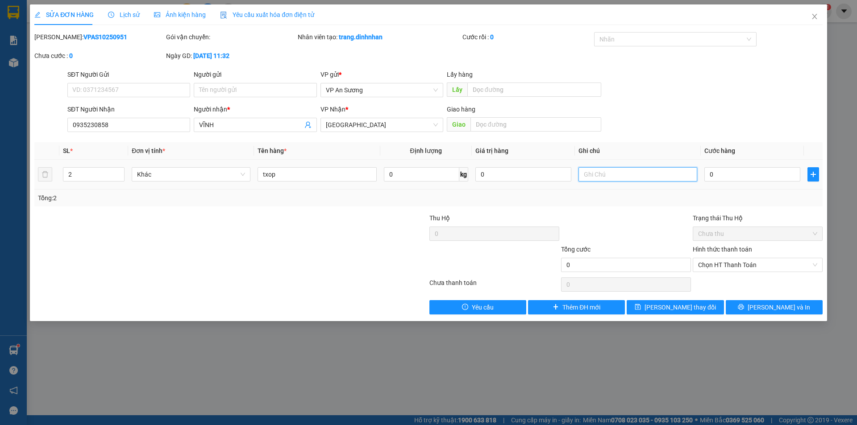
click at [585, 174] on input "text" at bounding box center [637, 174] width 119 height 14
type input "của tân bình"
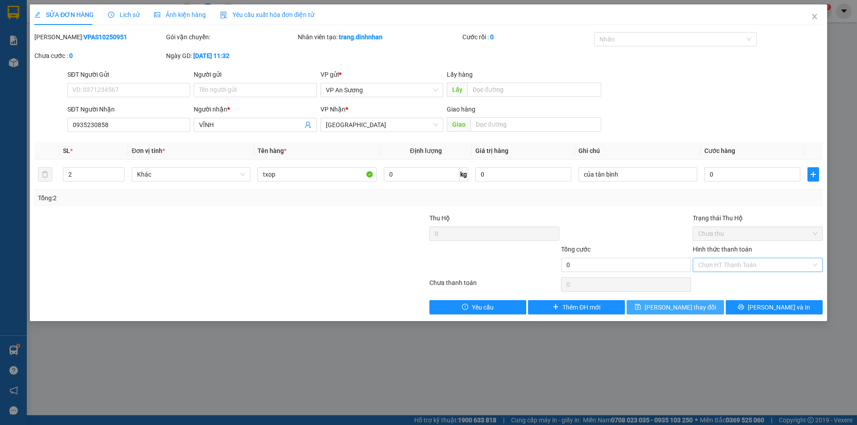
click at [664, 306] on span "[PERSON_NAME] thay đổi" at bounding box center [679, 308] width 71 height 10
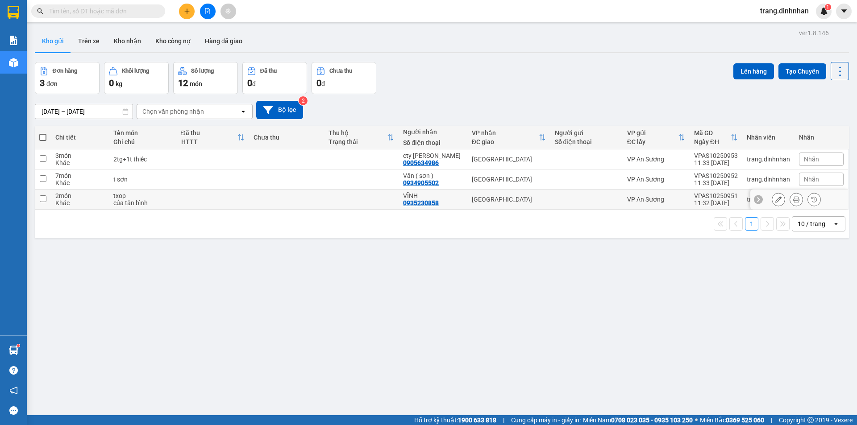
click at [772, 199] on button at bounding box center [778, 200] width 12 height 16
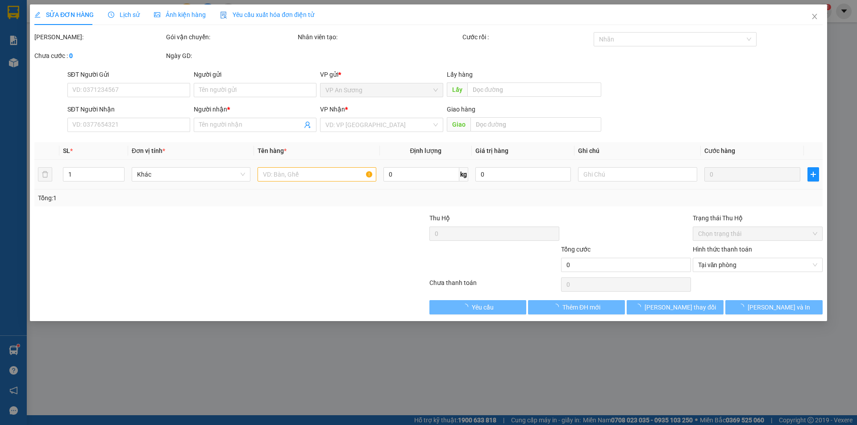
type input "0935230858"
type input "VĨNH"
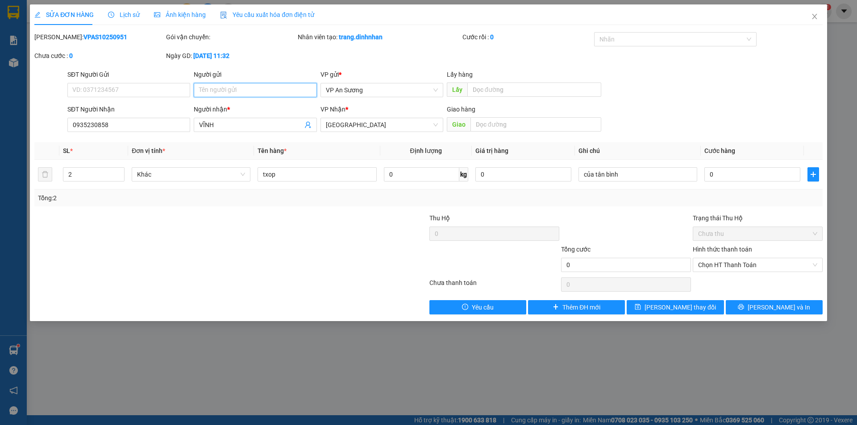
click at [218, 91] on input "Người gửi" at bounding box center [255, 90] width 123 height 14
type input "của tân bình"
click at [644, 169] on input "của tân bình" at bounding box center [637, 174] width 119 height 14
type input "c"
click at [685, 309] on span "[PERSON_NAME] thay đổi" at bounding box center [679, 308] width 71 height 10
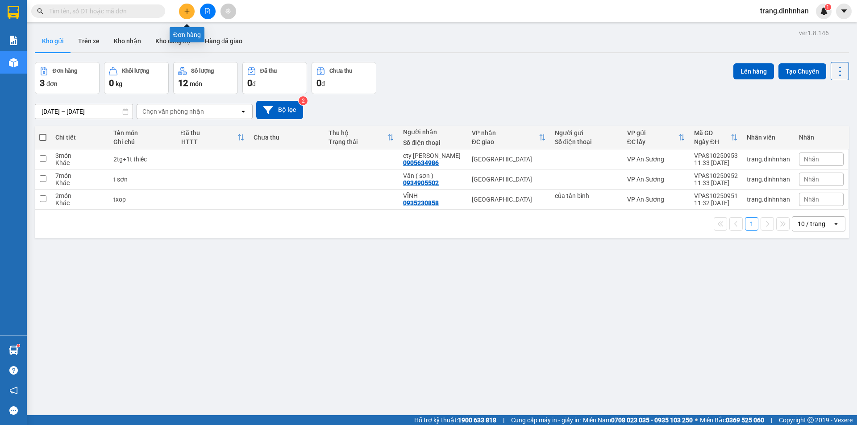
click at [191, 13] on button at bounding box center [187, 12] width 16 height 16
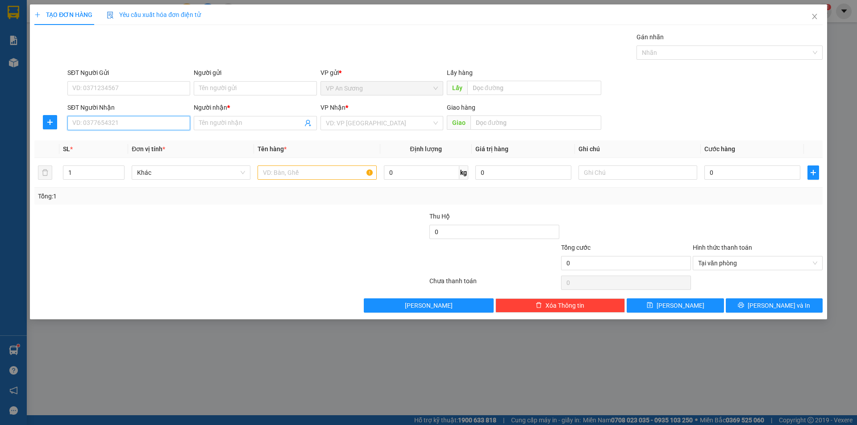
click at [152, 123] on input "SĐT Người Nhận" at bounding box center [128, 123] width 123 height 14
type input "0905695137"
click at [110, 142] on div "0905695137 - [PERSON_NAME]" at bounding box center [129, 141] width 112 height 10
type input "minh"
type input "0905695137"
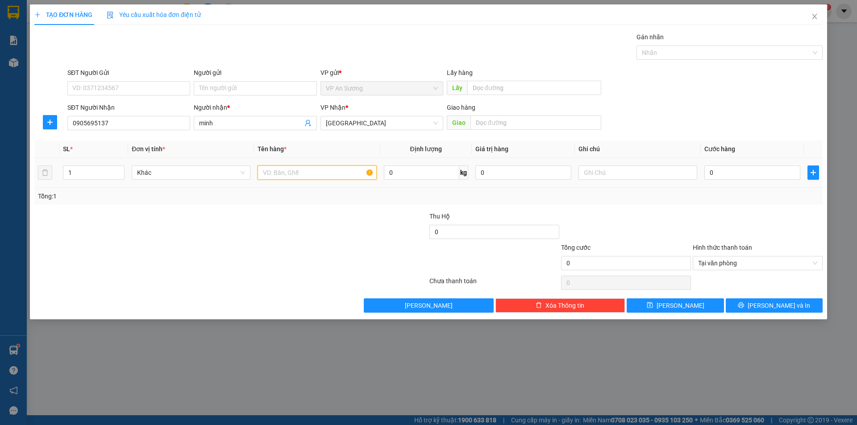
click at [286, 172] on input "text" at bounding box center [316, 173] width 119 height 14
type input "c"
type input "cục trắng"
click at [704, 170] on input "0" at bounding box center [752, 173] width 96 height 14
type input "8"
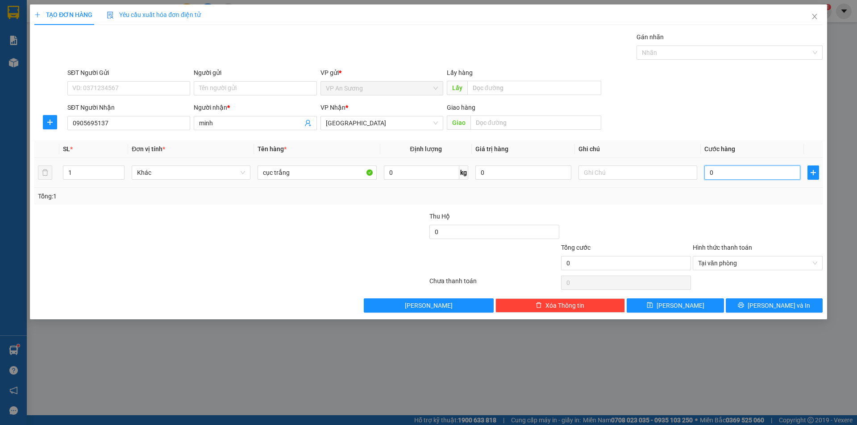
type input "8"
type input "80"
type input "800"
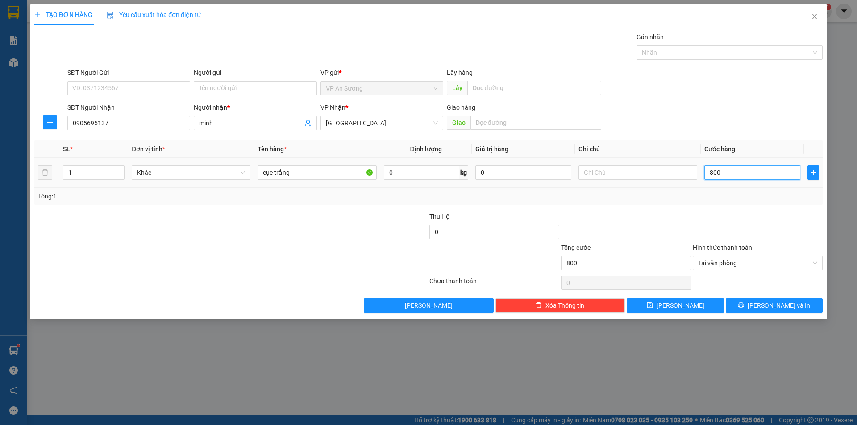
type input "8.000"
type input "80.000"
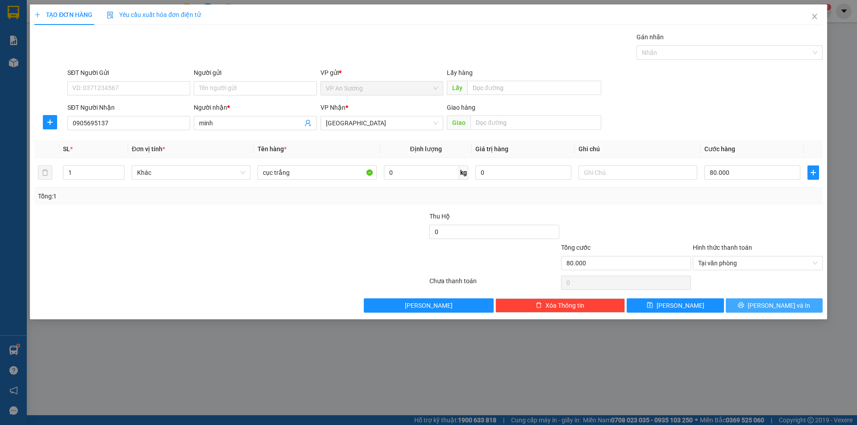
click at [771, 307] on span "[PERSON_NAME] và In" at bounding box center [778, 306] width 62 height 10
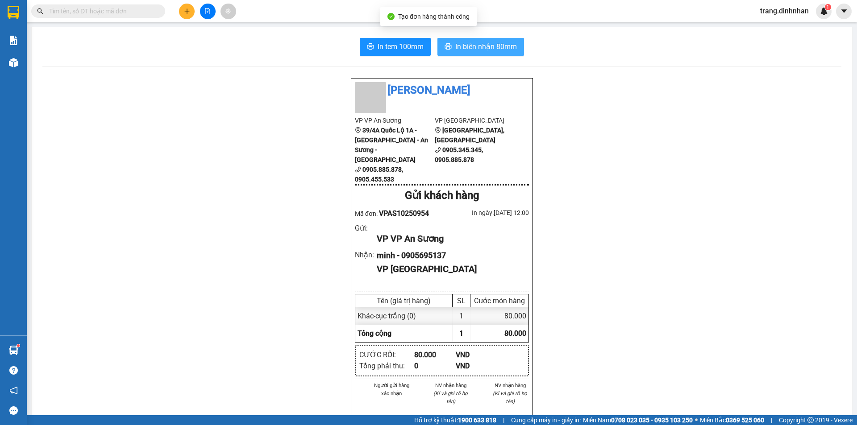
click at [473, 42] on span "In biên nhận 80mm" at bounding box center [486, 46] width 62 height 11
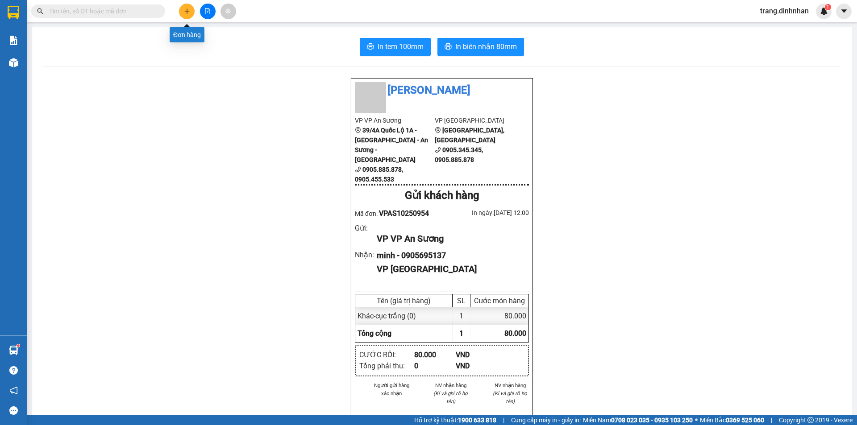
click at [188, 14] on icon "plus" at bounding box center [187, 11] width 6 height 6
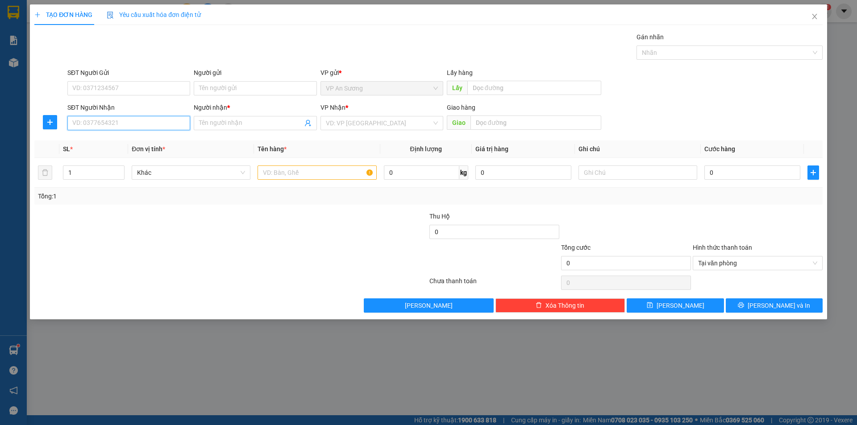
click at [160, 128] on input "SĐT Người Nhận" at bounding box center [128, 123] width 123 height 14
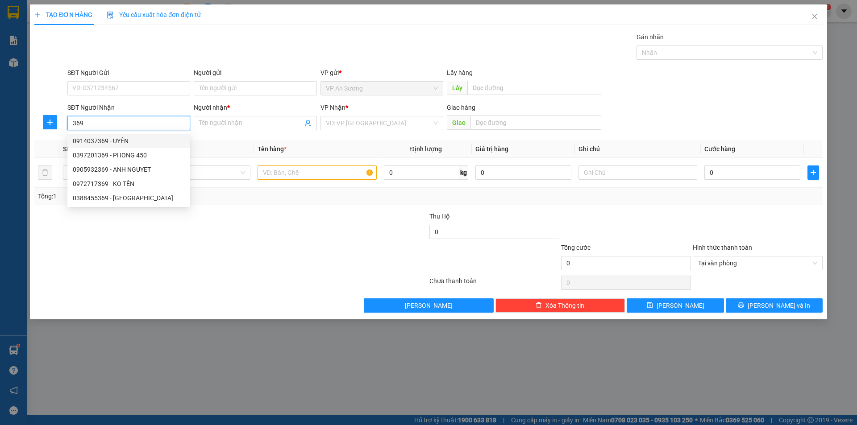
click at [105, 139] on div "0914037369 - UYÊN" at bounding box center [129, 141] width 112 height 10
type input "0914037369"
type input "UYÊN"
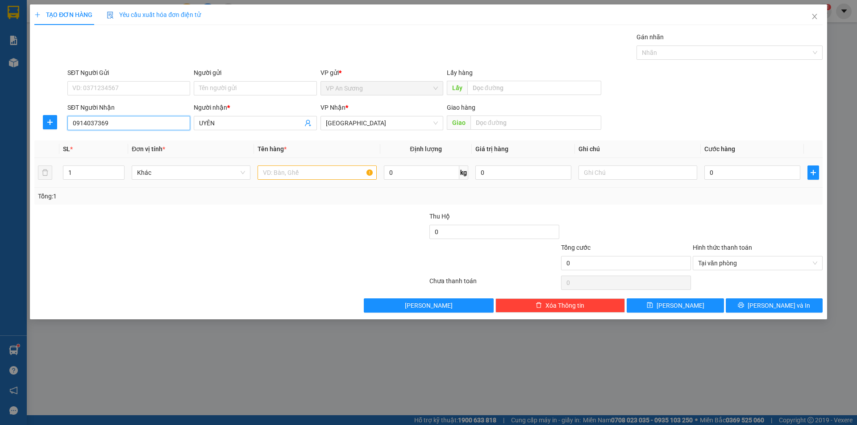
type input "0914037369"
click at [263, 169] on input "text" at bounding box center [316, 173] width 119 height 14
type input "bao"
click at [81, 167] on input "1" at bounding box center [93, 172] width 61 height 13
type input "5"
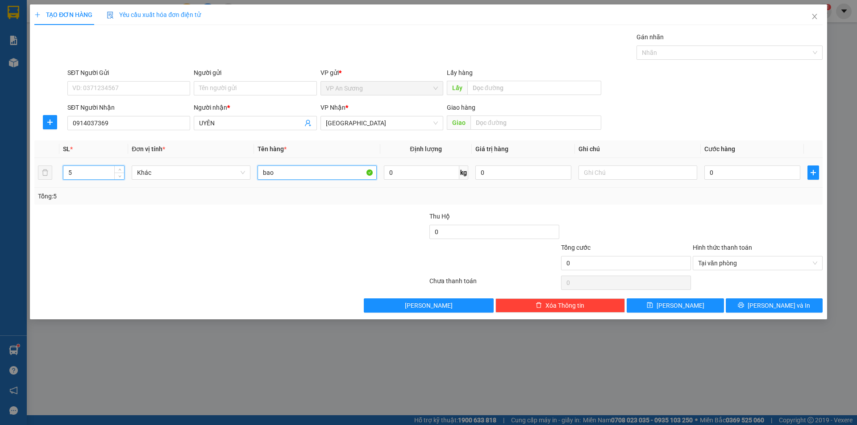
click at [259, 172] on input "bao" at bounding box center [316, 173] width 119 height 14
click at [304, 170] on input "4bao" at bounding box center [316, 173] width 119 height 14
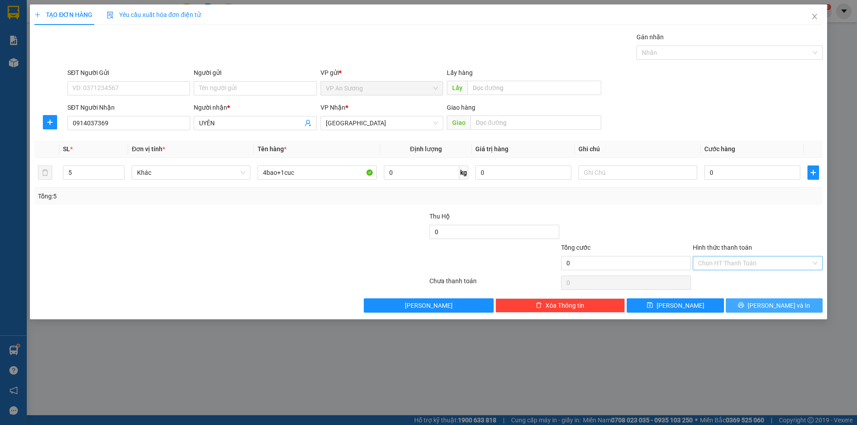
click at [766, 303] on button "[PERSON_NAME] và In" at bounding box center [774, 306] width 97 height 14
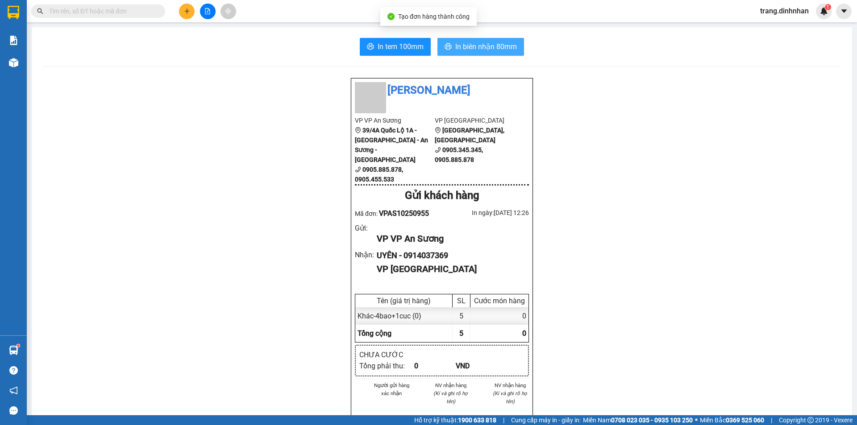
click at [458, 51] on span "In biên nhận 80mm" at bounding box center [486, 46] width 62 height 11
